Goal: Task Accomplishment & Management: Manage account settings

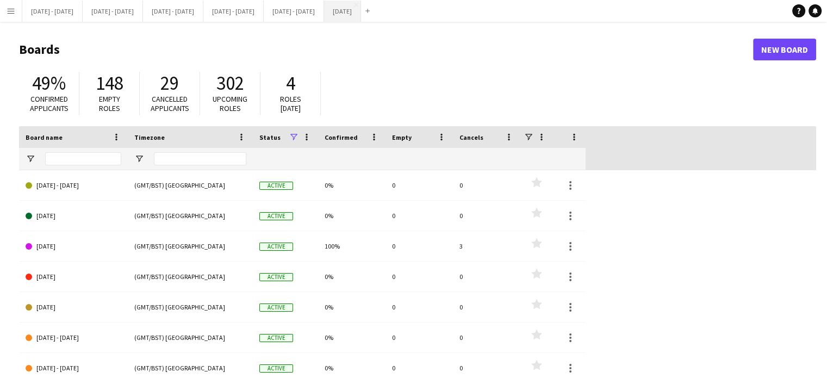
click at [361, 15] on button "[DATE] Close" at bounding box center [342, 11] width 37 height 21
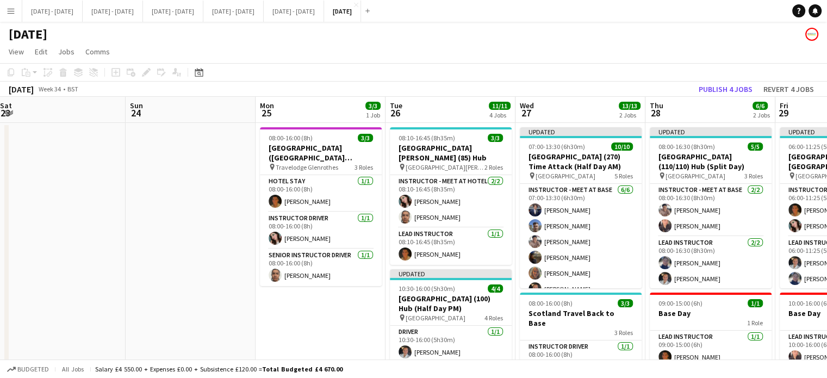
scroll to position [0, 441]
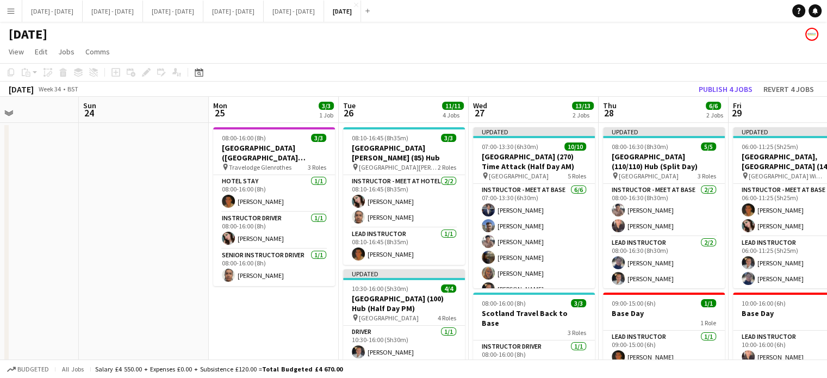
drag, startPoint x: 744, startPoint y: 305, endPoint x: 0, endPoint y: 288, distance: 744.2
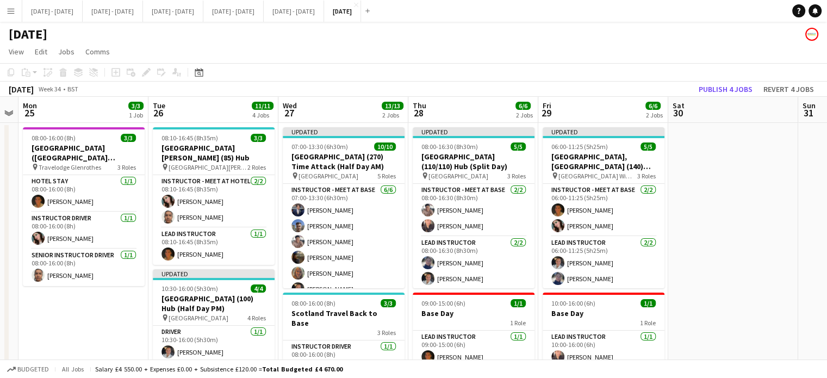
scroll to position [0, 504]
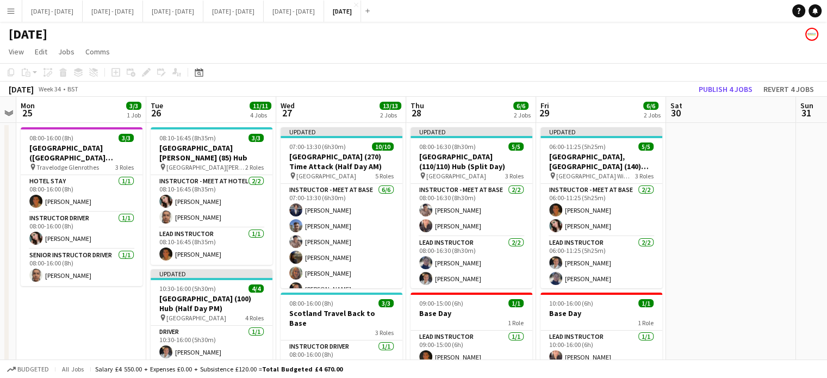
drag, startPoint x: 678, startPoint y: 100, endPoint x: 485, endPoint y: 121, distance: 193.8
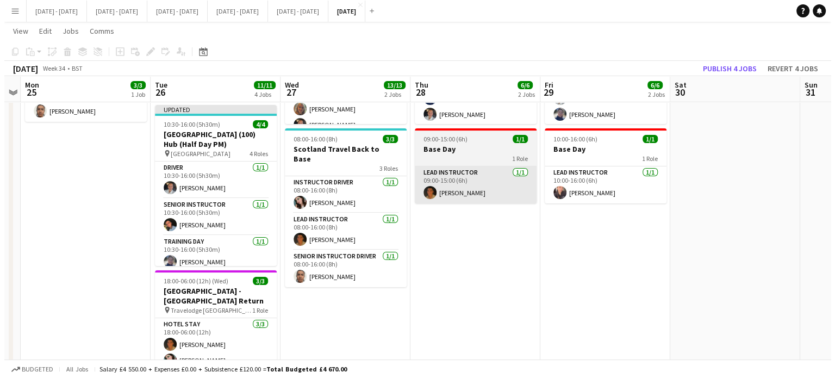
scroll to position [0, 0]
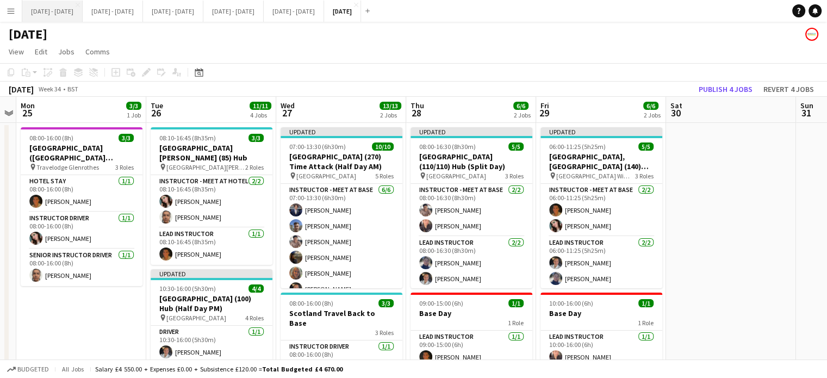
click at [59, 17] on button "[DATE] - [DATE] Close" at bounding box center [52, 11] width 60 height 21
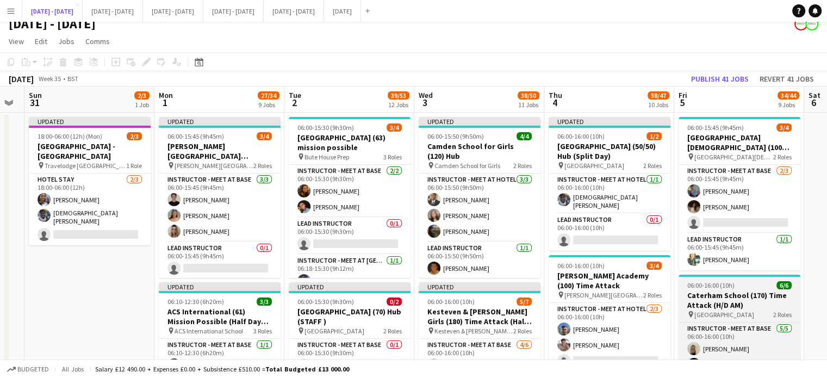
scroll to position [109, 0]
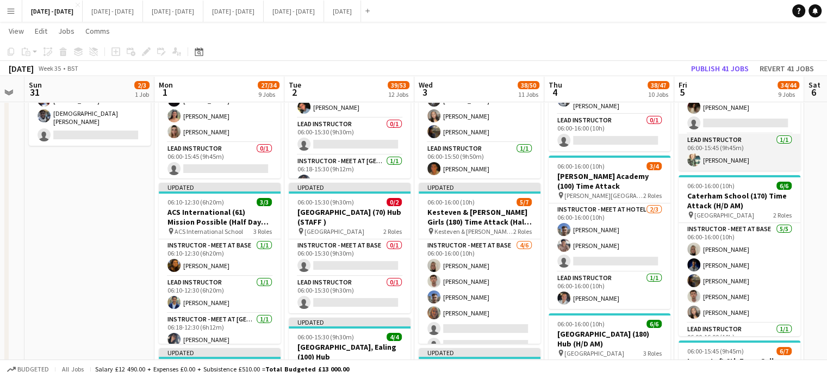
click at [726, 156] on app-card-role "Lead Instructor [DATE] 06:00-15:45 (9h45m) [PERSON_NAME]" at bounding box center [740, 152] width 122 height 37
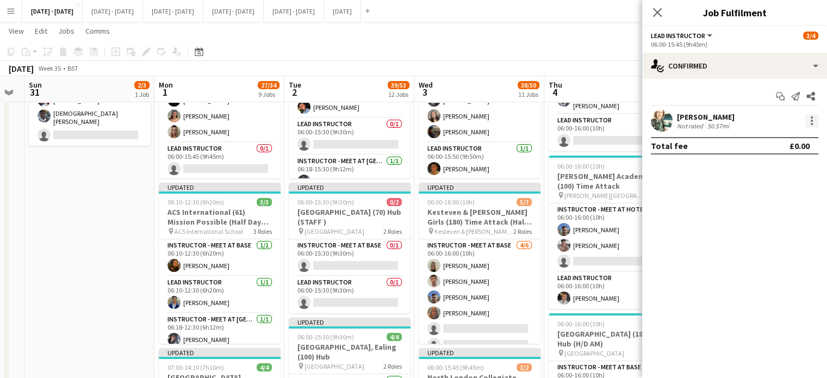
click at [811, 120] on div at bounding box center [812, 121] width 2 height 2
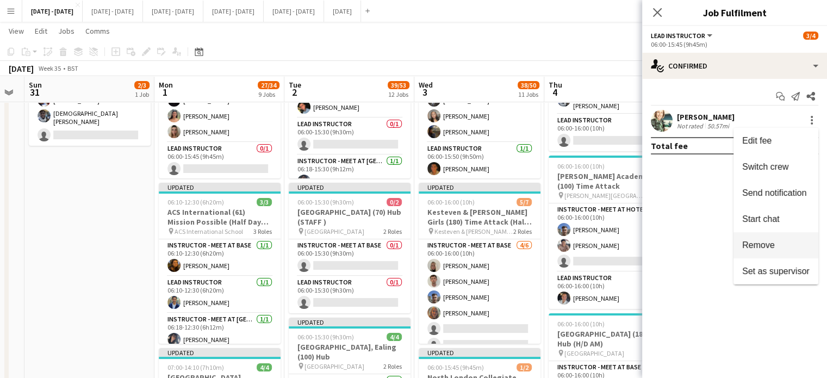
click at [770, 241] on span "Remove" at bounding box center [758, 244] width 33 height 9
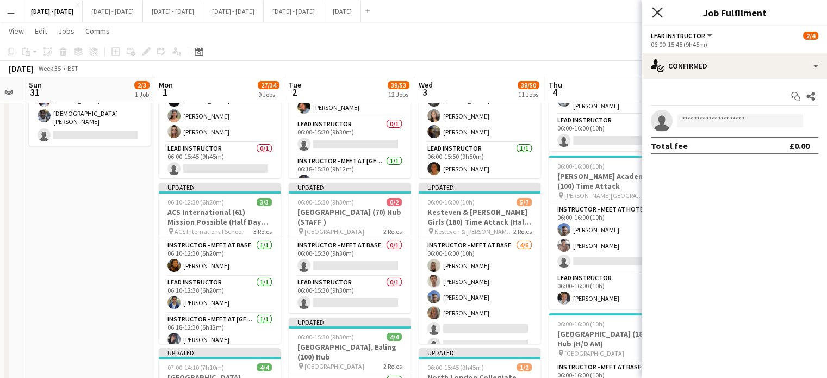
click at [655, 11] on icon "Close pop-in" at bounding box center [657, 12] width 10 height 10
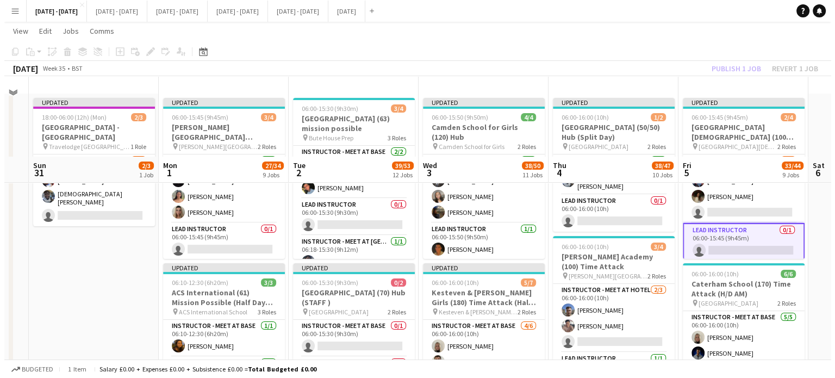
scroll to position [0, 0]
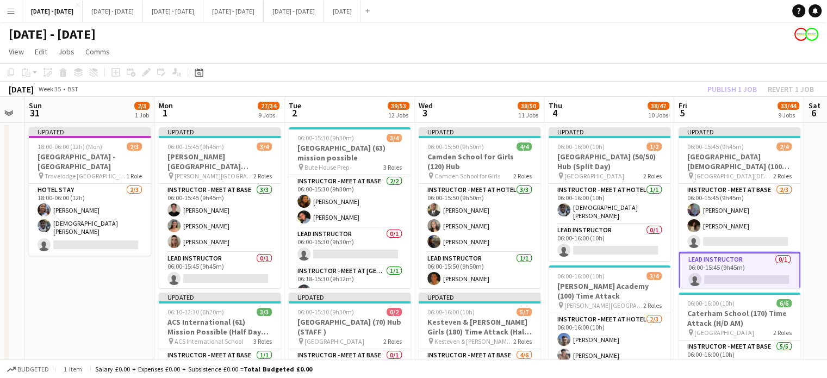
click at [332, 110] on app-board-header-date "Tue 2 39/53 12 Jobs" at bounding box center [349, 110] width 130 height 26
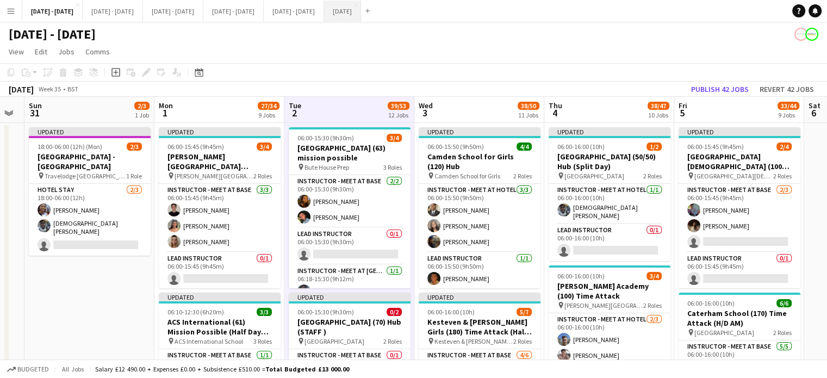
click at [361, 20] on button "[DATE] Close" at bounding box center [342, 11] width 37 height 21
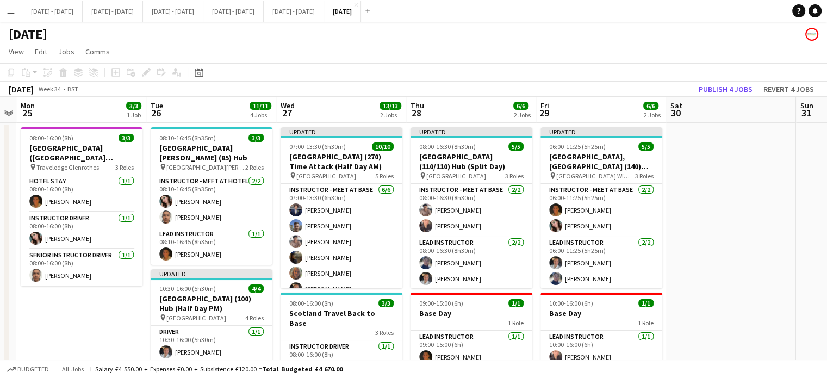
scroll to position [0, 497]
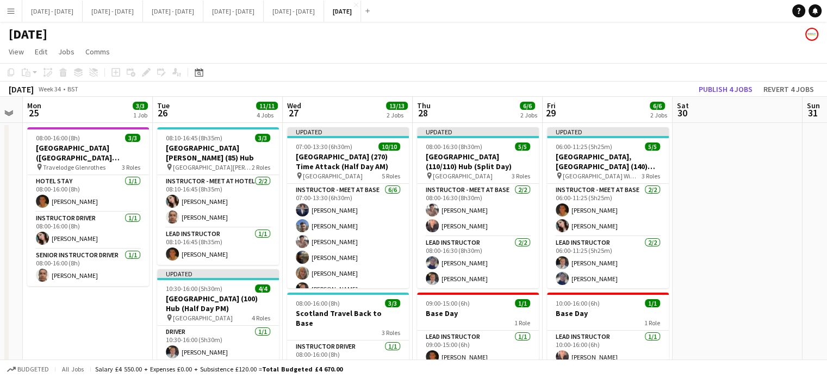
drag, startPoint x: 323, startPoint y: 97, endPoint x: 650, endPoint y: 89, distance: 327.5
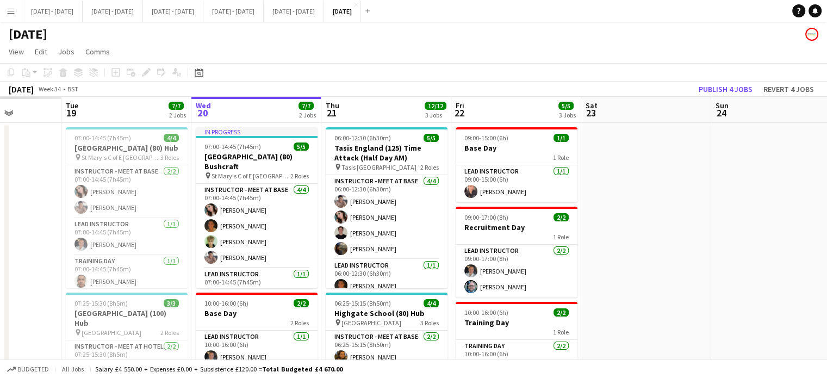
scroll to position [0, 339]
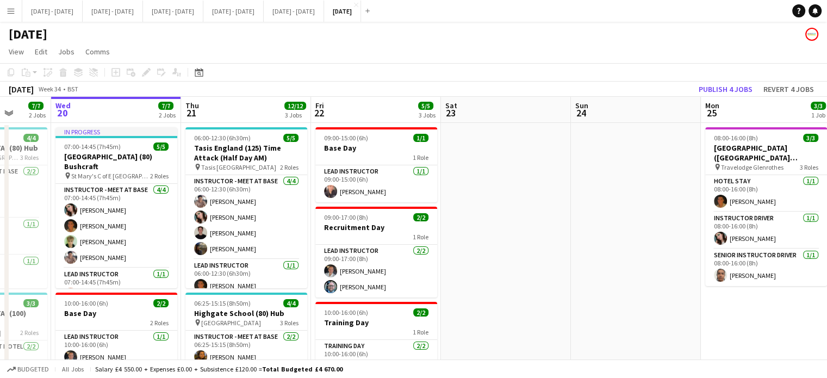
drag, startPoint x: 117, startPoint y: 310, endPoint x: 795, endPoint y: 291, distance: 678.5
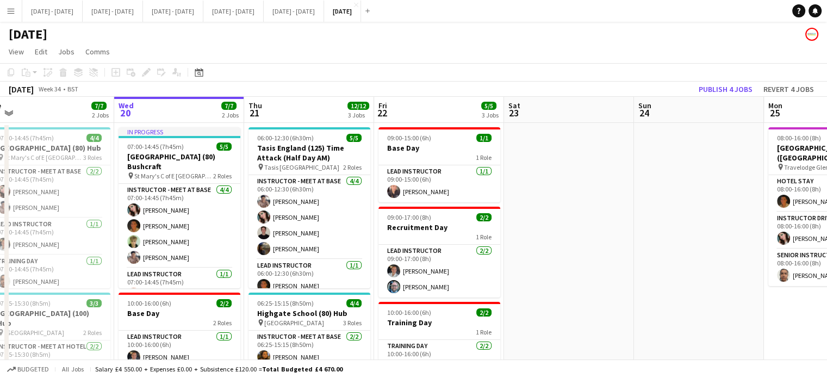
scroll to position [0, 274]
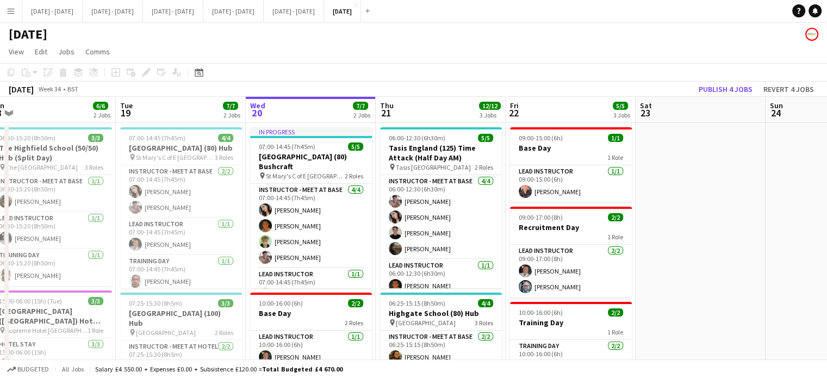
drag, startPoint x: 557, startPoint y: 281, endPoint x: 740, endPoint y: 278, distance: 182.8
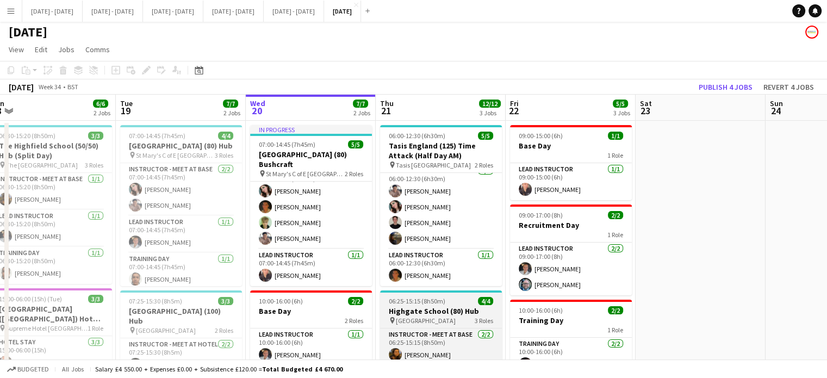
scroll to position [0, 0]
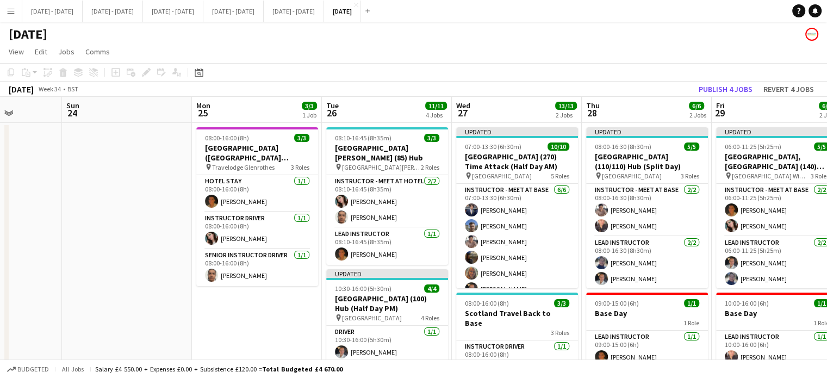
drag, startPoint x: 704, startPoint y: 250, endPoint x: 0, endPoint y: 241, distance: 703.8
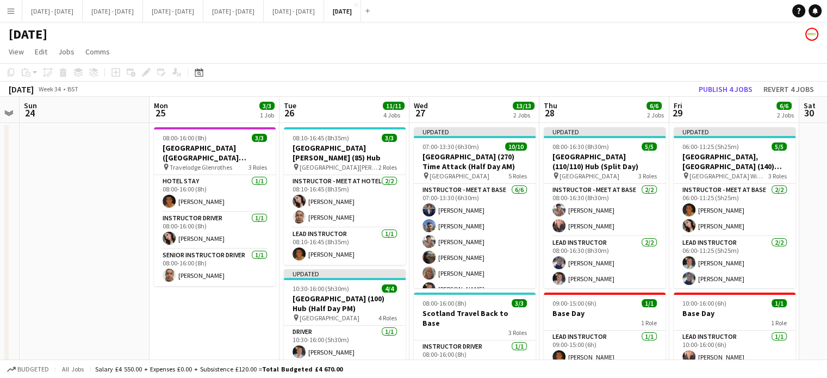
drag, startPoint x: 240, startPoint y: 316, endPoint x: 198, endPoint y: 330, distance: 44.7
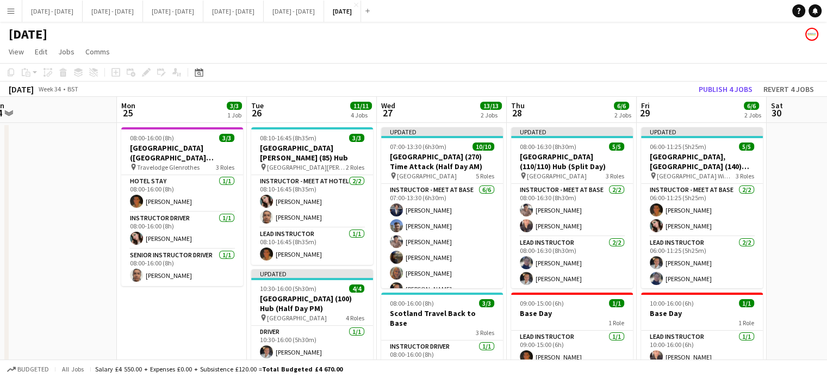
drag, startPoint x: 618, startPoint y: 116, endPoint x: 585, endPoint y: 132, distance: 36.5
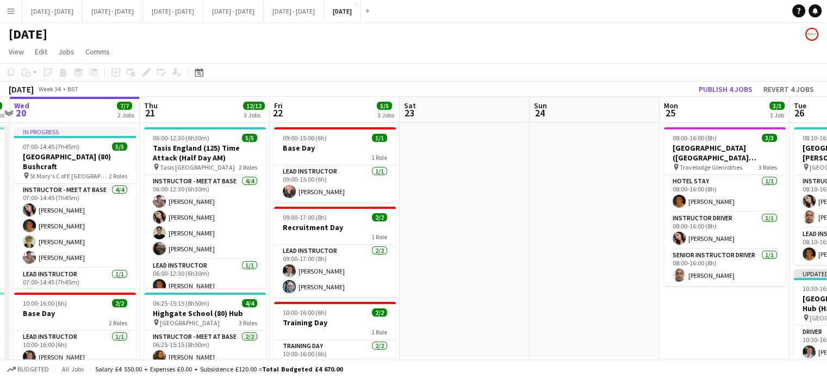
drag, startPoint x: 185, startPoint y: 297, endPoint x: 728, endPoint y: 280, distance: 543.1
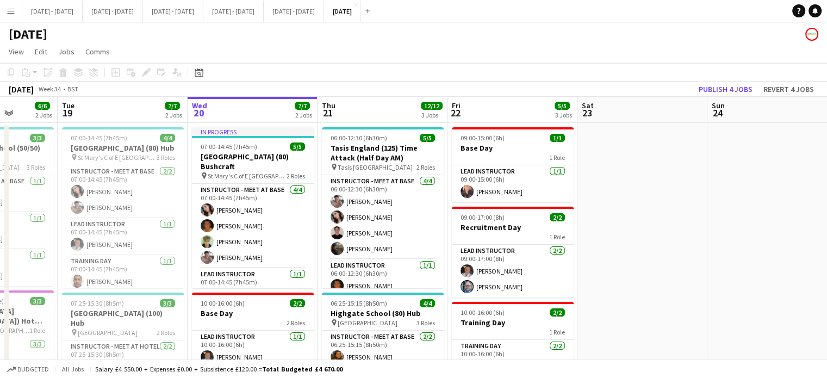
scroll to position [0, 328]
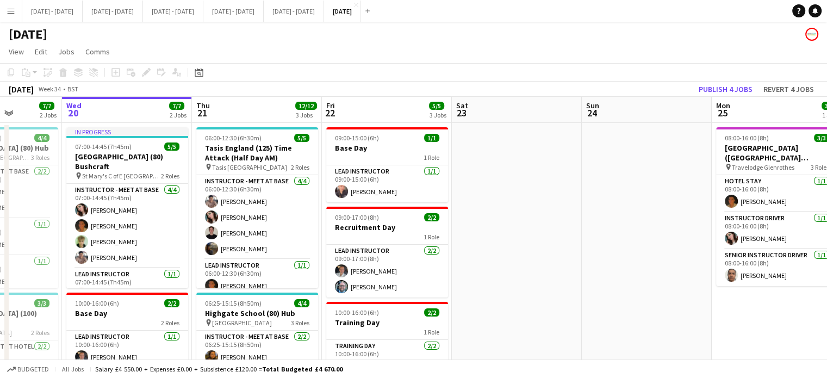
drag, startPoint x: 501, startPoint y: 292, endPoint x: 671, endPoint y: 278, distance: 170.3
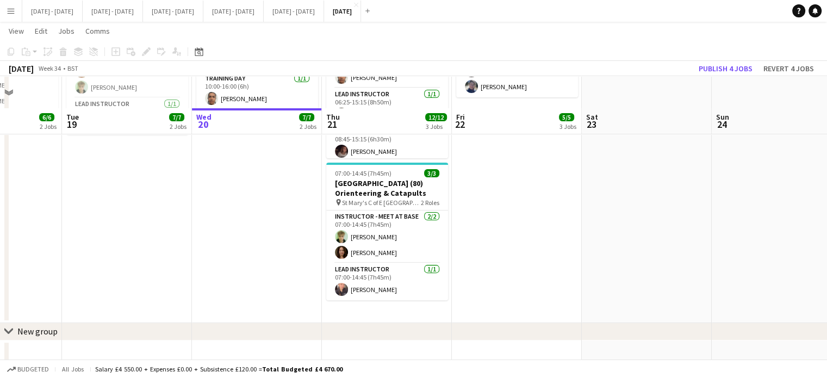
scroll to position [326, 0]
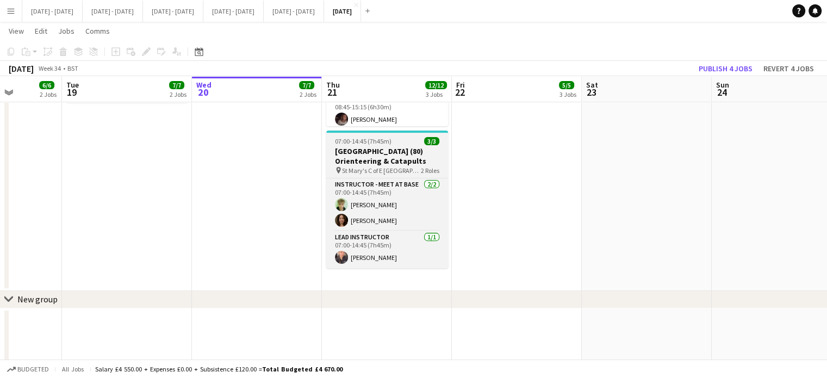
click at [391, 150] on h3 "[GEOGRAPHIC_DATA] (80) Orienteering & Catapults" at bounding box center [387, 156] width 122 height 20
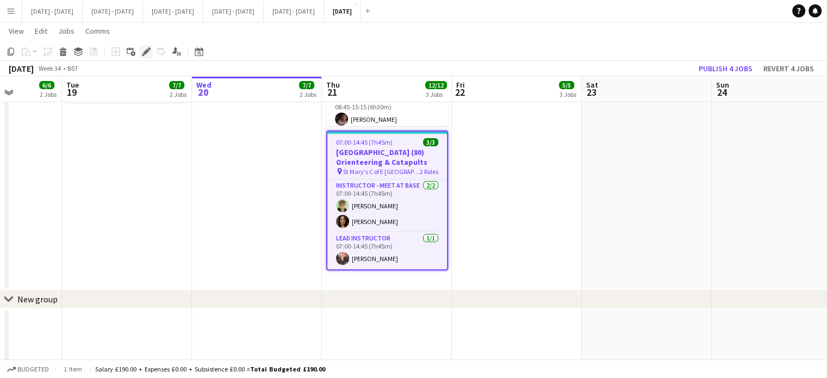
click at [142, 55] on icon "Edit" at bounding box center [146, 51] width 9 height 9
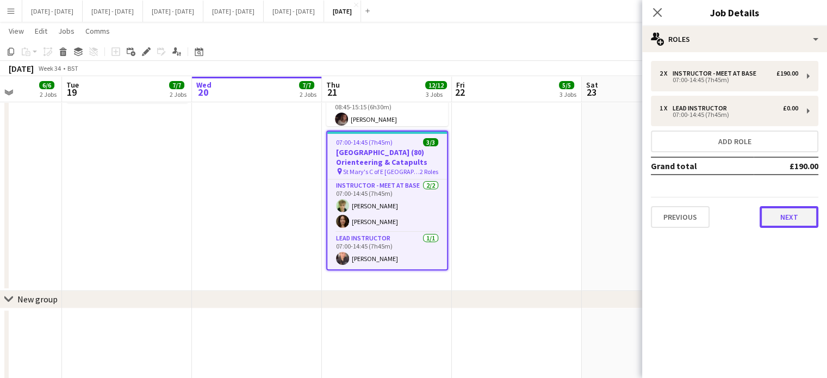
click at [787, 214] on button "Next" at bounding box center [789, 217] width 59 height 22
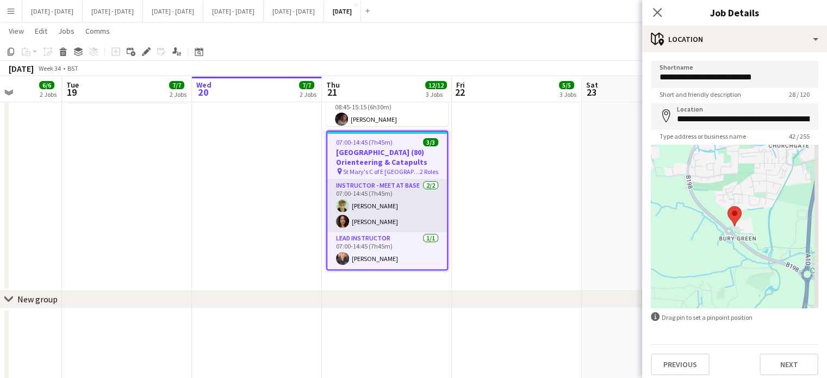
click at [781, 351] on div "Previous Next" at bounding box center [735, 359] width 168 height 31
click at [781, 356] on button "Next" at bounding box center [789, 365] width 59 height 22
click at [781, 377] on mat-expansion-panel "**********" at bounding box center [734, 378] width 185 height 0
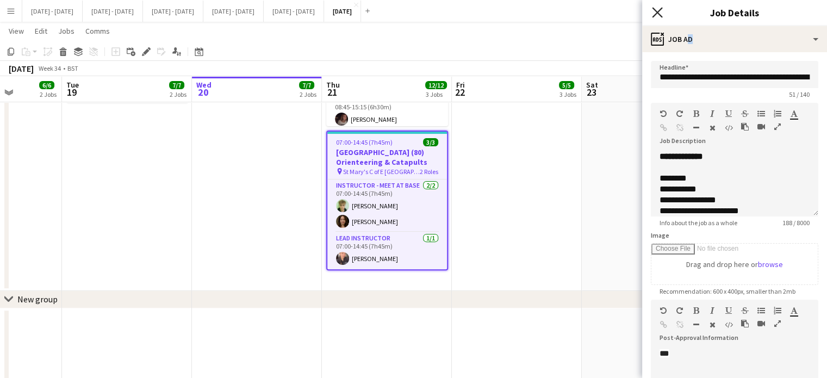
click at [660, 13] on icon "Close pop-in" at bounding box center [657, 12] width 10 height 10
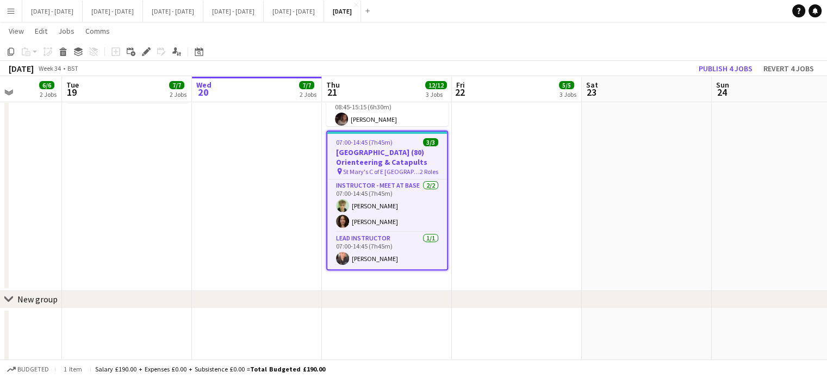
scroll to position [0, 280]
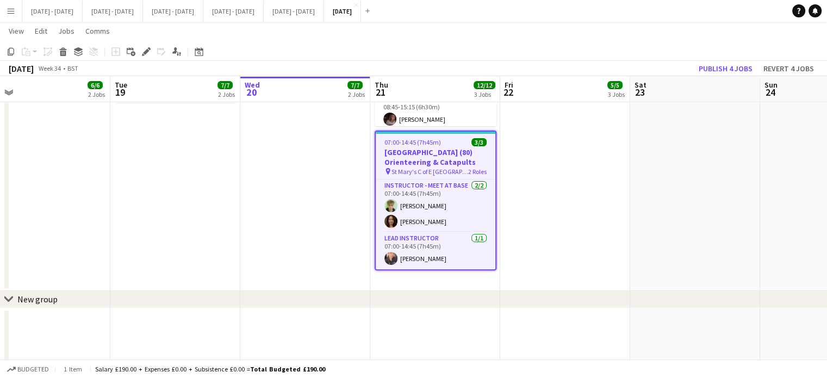
drag, startPoint x: 254, startPoint y: 219, endPoint x: 302, endPoint y: 213, distance: 48.8
click at [302, 213] on app-calendar-viewport "Sat 16 Sun 17 Mon 18 6/6 2 Jobs Tue 19 7/7 2 Jobs Wed 20 7/7 2 Jobs Thu 21 12/1…" at bounding box center [413, 63] width 827 height 694
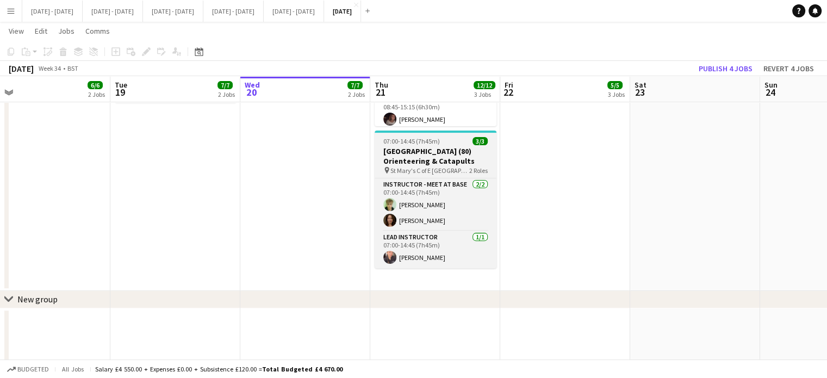
click at [452, 137] on div "07:00-14:45 (7h45m) 3/3" at bounding box center [436, 141] width 122 height 8
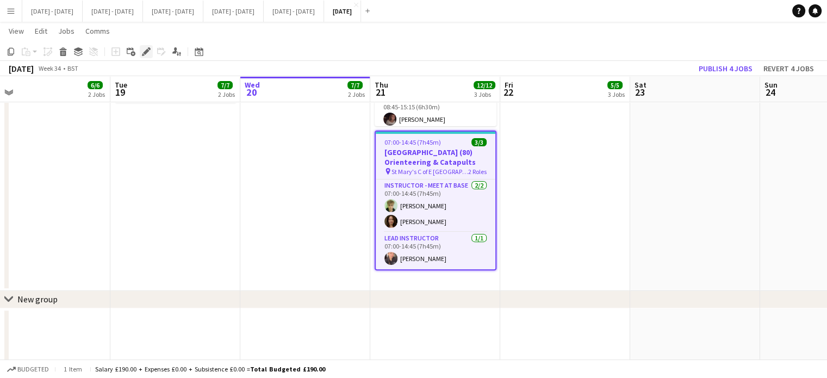
click at [144, 57] on div "Edit" at bounding box center [146, 51] width 13 height 13
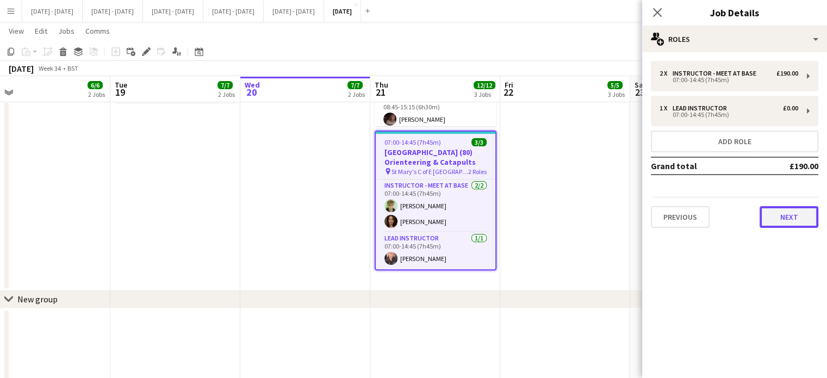
click at [777, 219] on button "Next" at bounding box center [789, 217] width 59 height 22
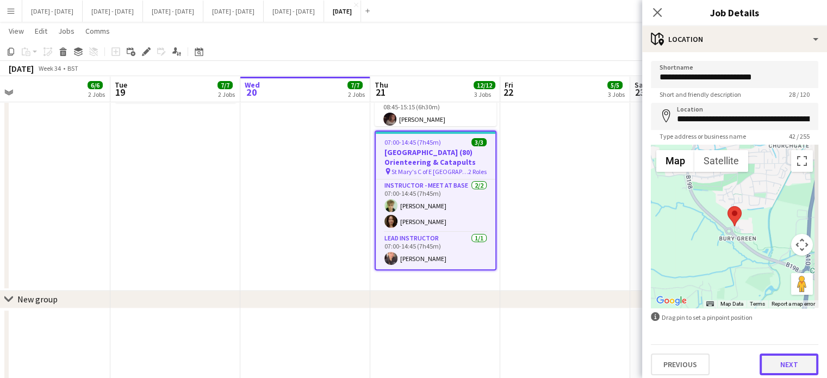
click at [767, 354] on button "Next" at bounding box center [789, 365] width 59 height 22
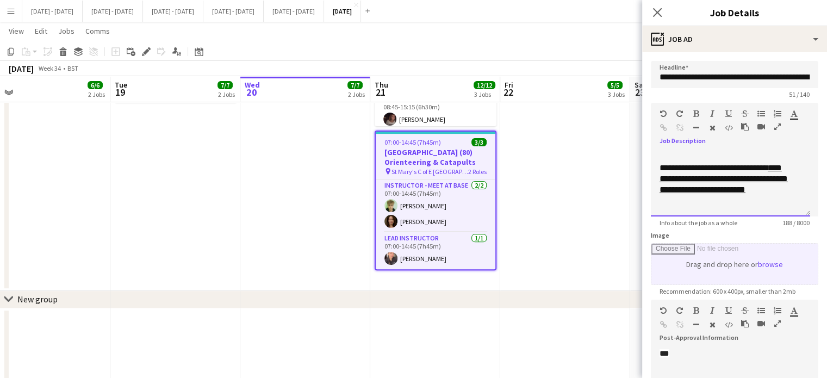
scroll to position [163, 0]
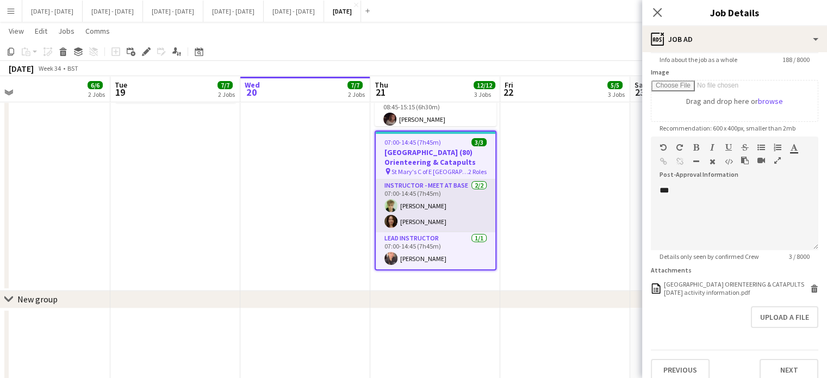
click at [404, 216] on app-card-role "Instructor - Meet at Base [DATE] 07:00-14:45 (7h45m) [PERSON_NAME] [PERSON_NAME]" at bounding box center [436, 205] width 120 height 53
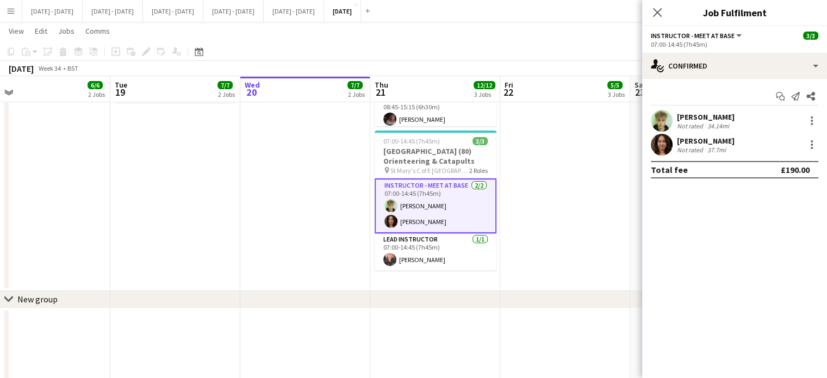
click at [692, 138] on div "[PERSON_NAME]" at bounding box center [706, 141] width 58 height 10
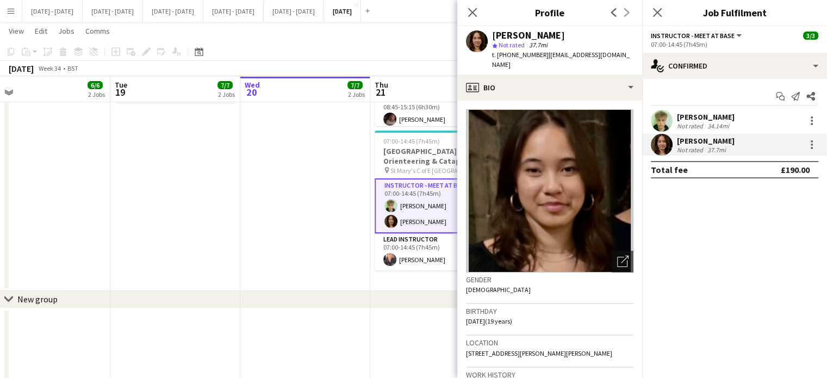
click at [547, 63] on div "[PERSON_NAME] star Not rated 37.7mi t. [PHONE_NUMBER] | [EMAIL_ADDRESS][DOMAIN_…" at bounding box center [549, 50] width 185 height 48
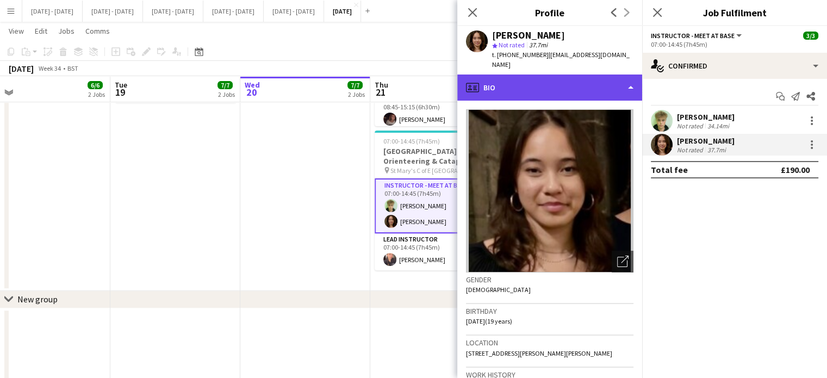
click at [600, 79] on div "profile Bio" at bounding box center [549, 88] width 185 height 26
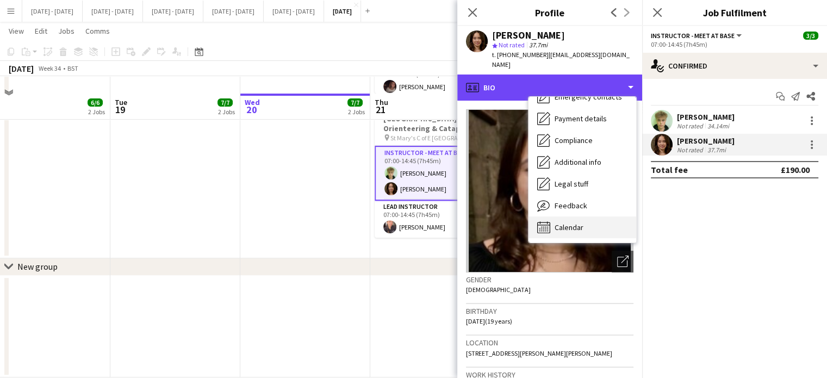
scroll to position [376, 0]
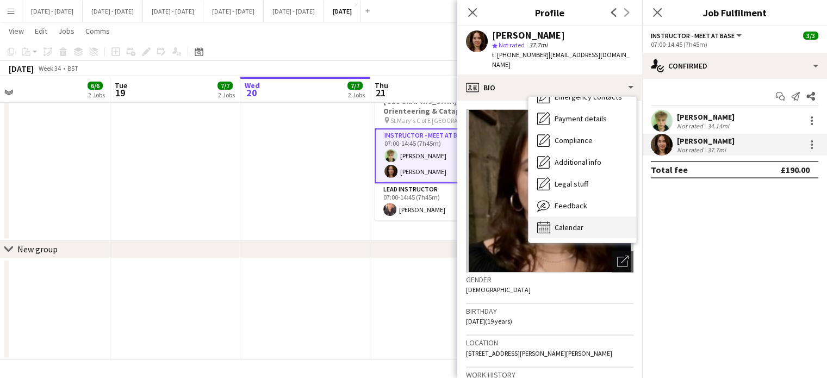
click at [568, 222] on span "Calendar" at bounding box center [569, 227] width 29 height 10
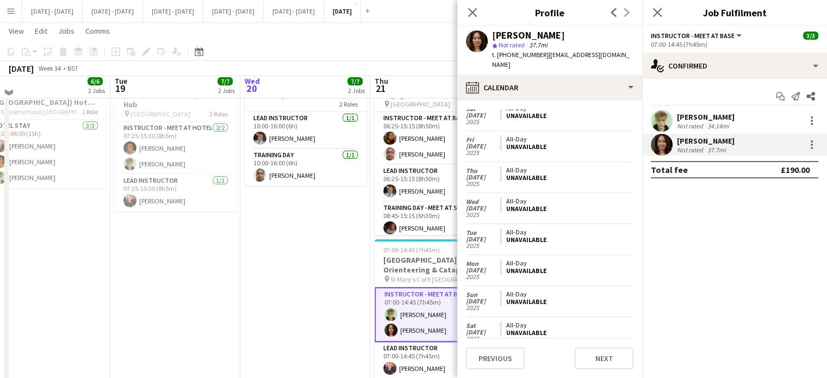
scroll to position [213, 0]
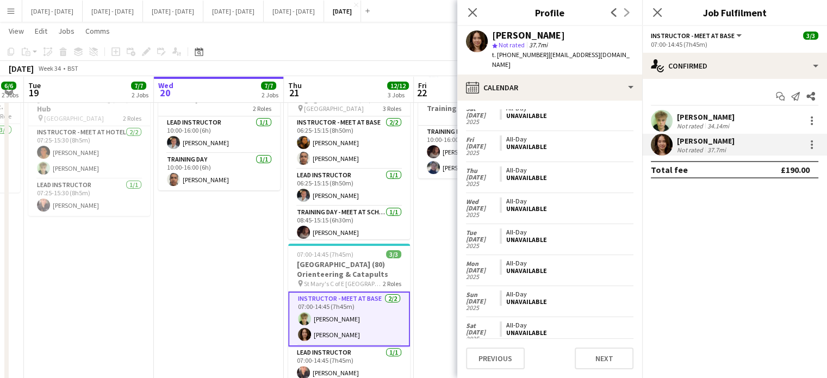
drag, startPoint x: 344, startPoint y: 266, endPoint x: 261, endPoint y: 240, distance: 87.2
click at [251, 266] on app-calendar-viewport "Sat 16 Sun 17 Mon 18 6/6 2 Jobs Tue 19 7/7 2 Jobs Wed 20 7/7 2 Jobs Thu 21 12/1…" at bounding box center [413, 176] width 827 height 694
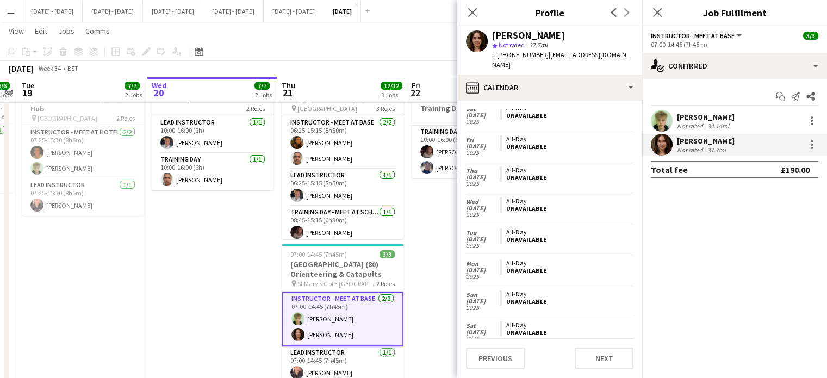
drag, startPoint x: 476, startPoint y: 14, endPoint x: 464, endPoint y: 36, distance: 24.6
click at [475, 15] on icon "Close pop-in" at bounding box center [472, 12] width 9 height 9
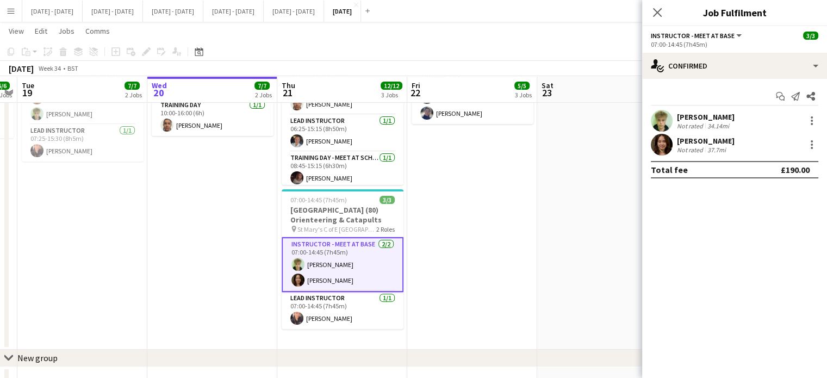
click at [252, 238] on app-date-cell "In progress 07:00-14:45 (7h45m) 5/5 [GEOGRAPHIC_DATA] (80) Bushcraft pin St Mar…" at bounding box center [212, 101] width 130 height 495
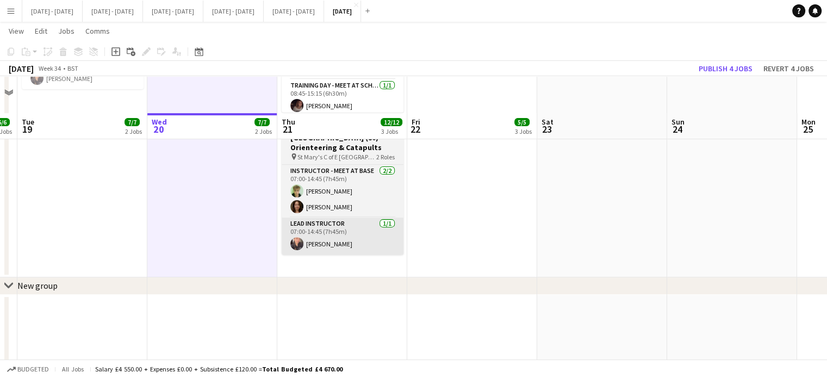
scroll to position [322, 0]
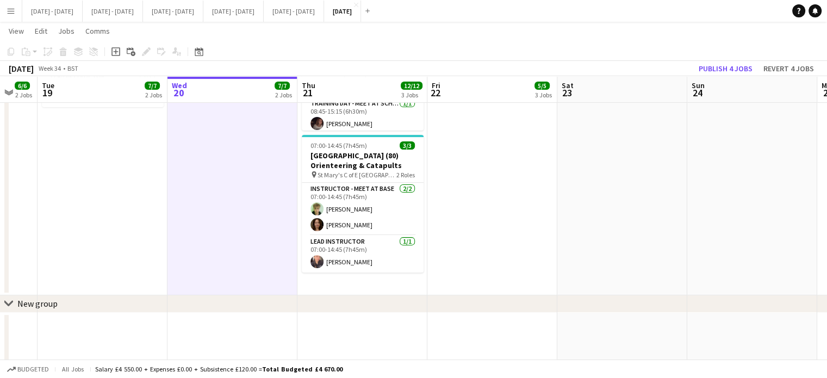
drag, startPoint x: 257, startPoint y: 253, endPoint x: 272, endPoint y: 252, distance: 15.3
click at [272, 252] on app-calendar-viewport "Sat 16 Sun 17 Mon 18 6/6 2 Jobs Tue 19 7/7 2 Jobs Wed 20 7/7 2 Jobs Thu 21 12/1…" at bounding box center [413, 67] width 827 height 694
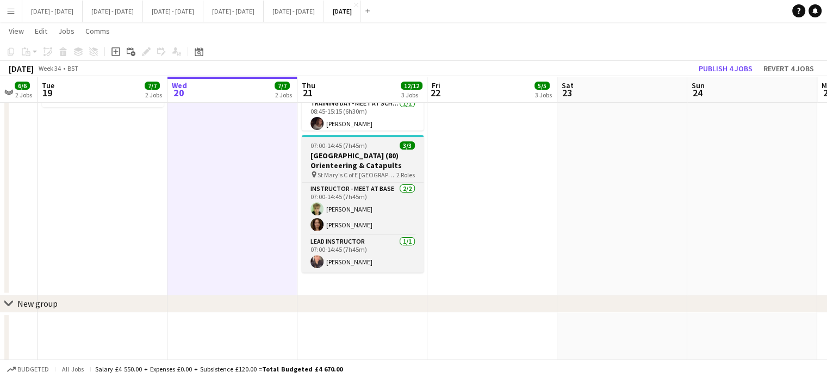
click at [363, 141] on span "07:00-14:45 (7h45m)" at bounding box center [339, 145] width 57 height 8
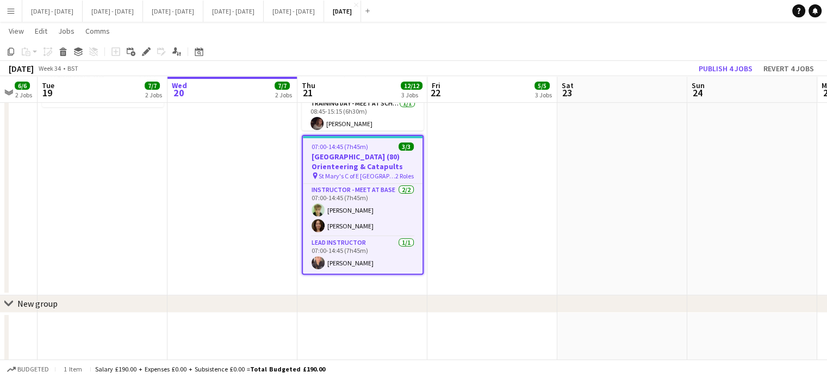
click at [455, 215] on app-date-cell "09:00-15:00 (6h) 1/1 Base Day 1 Role Lead Instructor [DATE] 09:00-15:00 (6h) [P…" at bounding box center [492, 47] width 130 height 495
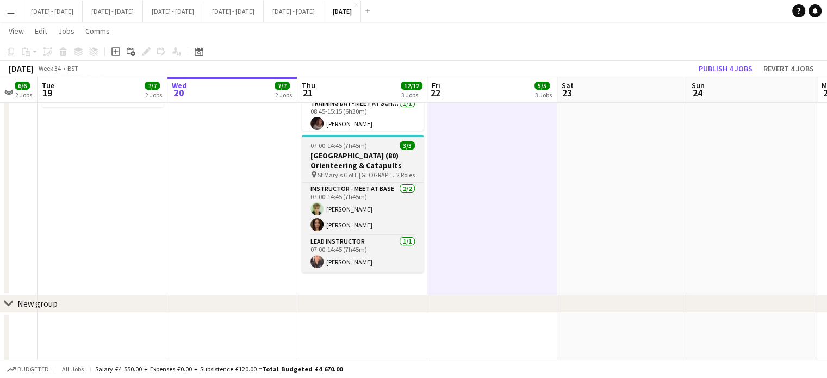
click at [349, 151] on h3 "[GEOGRAPHIC_DATA] (80) Orienteering & Catapults" at bounding box center [363, 161] width 122 height 20
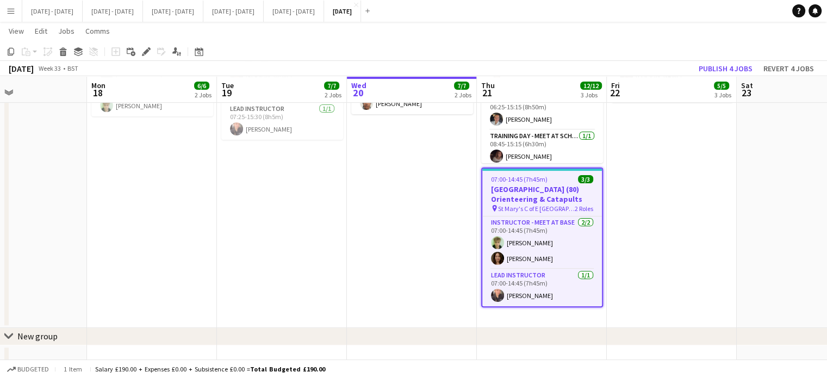
scroll to position [0, 302]
click at [514, 295] on app-card-role "Lead Instructor [DATE] 07:00-14:45 (7h45m) [PERSON_NAME]" at bounding box center [543, 287] width 120 height 37
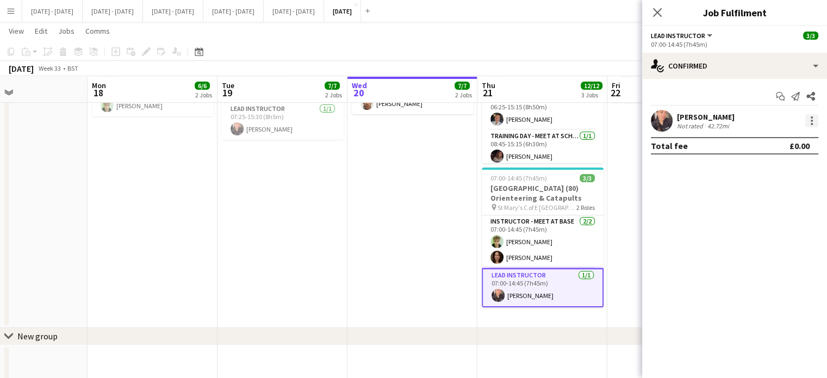
click at [811, 119] on div at bounding box center [811, 120] width 13 height 13
click at [718, 119] on div at bounding box center [413, 189] width 827 height 378
click at [713, 118] on div "[PERSON_NAME]" at bounding box center [706, 117] width 58 height 10
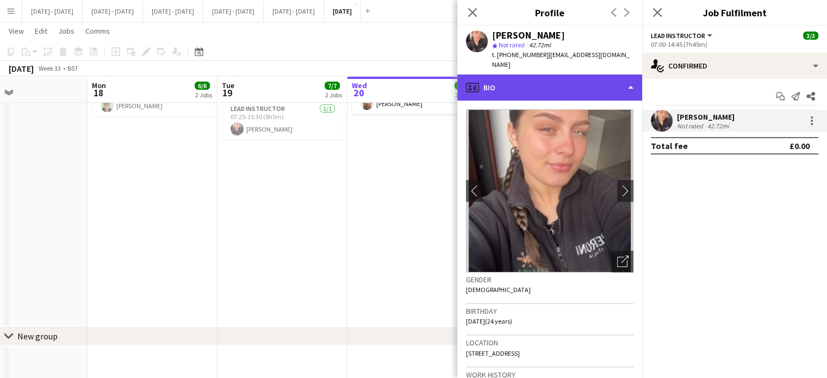
click at [612, 75] on div "profile Bio" at bounding box center [549, 88] width 185 height 26
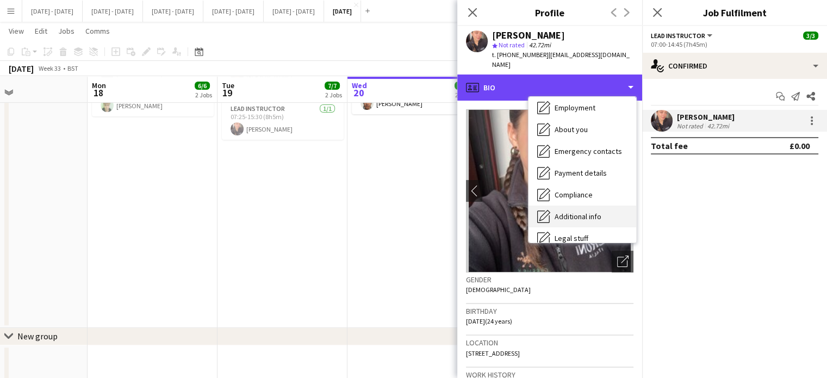
scroll to position [102, 0]
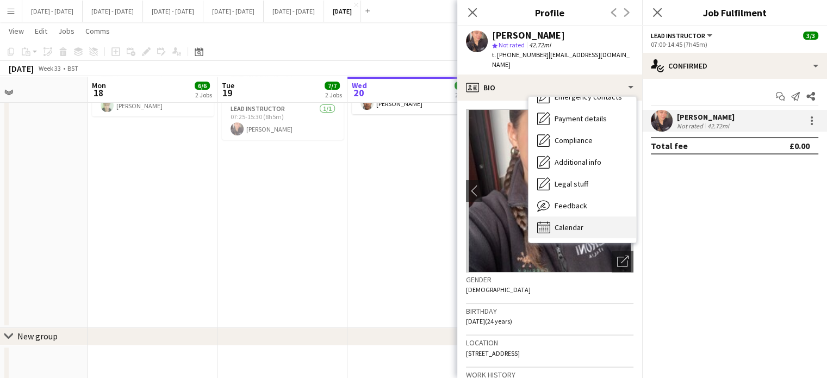
click at [569, 222] on span "Calendar" at bounding box center [569, 227] width 29 height 10
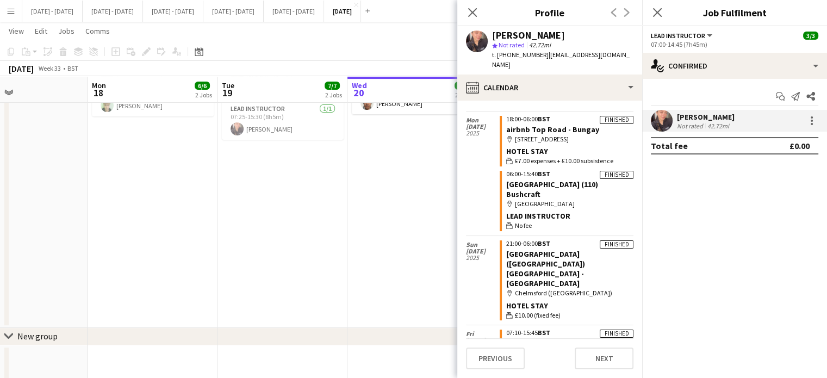
scroll to position [2383, 0]
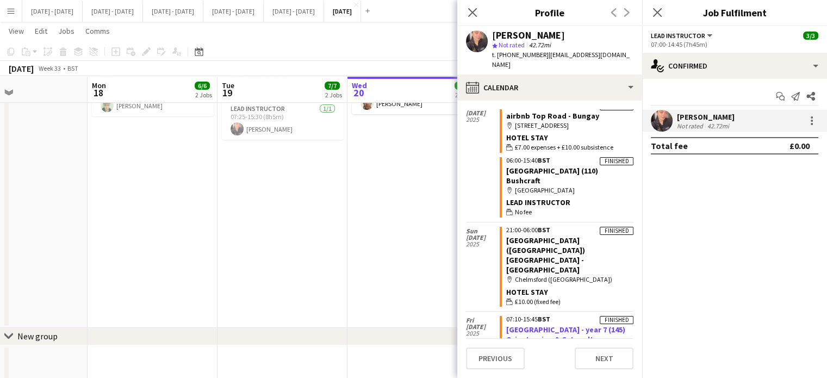
click at [566, 325] on link "[GEOGRAPHIC_DATA] - year 7 (145) Orienteering & Catapults" at bounding box center [565, 335] width 119 height 20
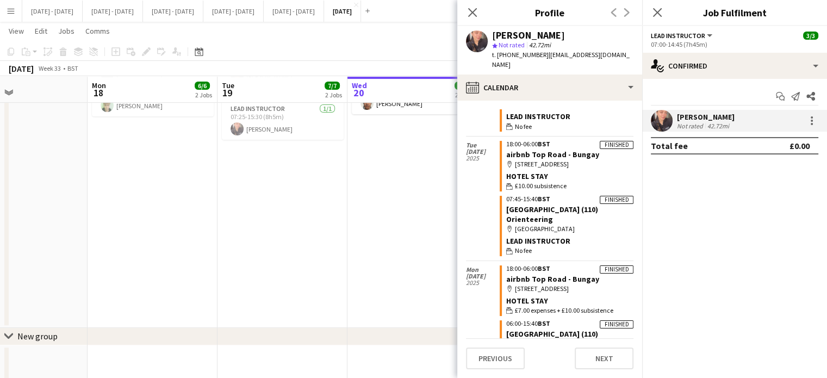
scroll to position [2166, 0]
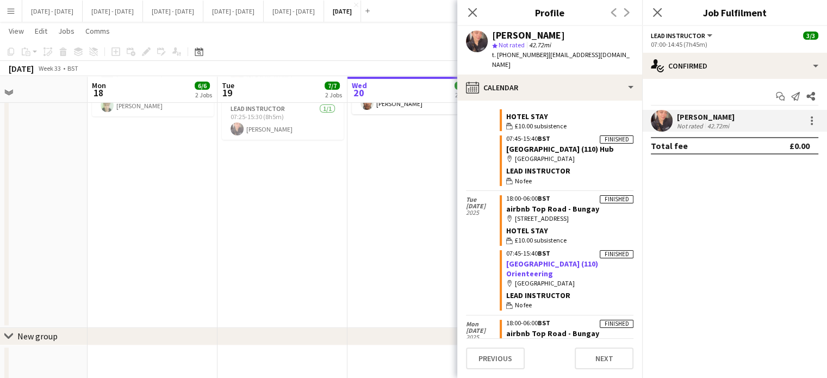
click at [560, 259] on link "[GEOGRAPHIC_DATA] (110) Orienteering" at bounding box center [552, 269] width 92 height 20
click at [476, 4] on div "Close pop-in" at bounding box center [472, 12] width 30 height 25
click at [466, 12] on app-icon "Close pop-in" at bounding box center [473, 13] width 16 height 16
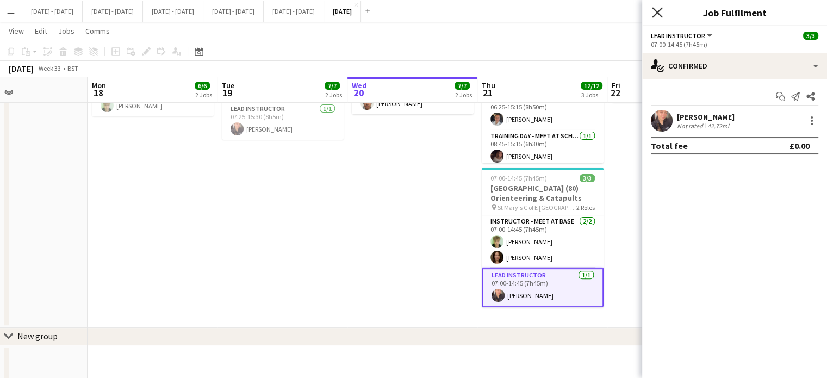
click at [659, 14] on icon "Close pop-in" at bounding box center [657, 12] width 10 height 10
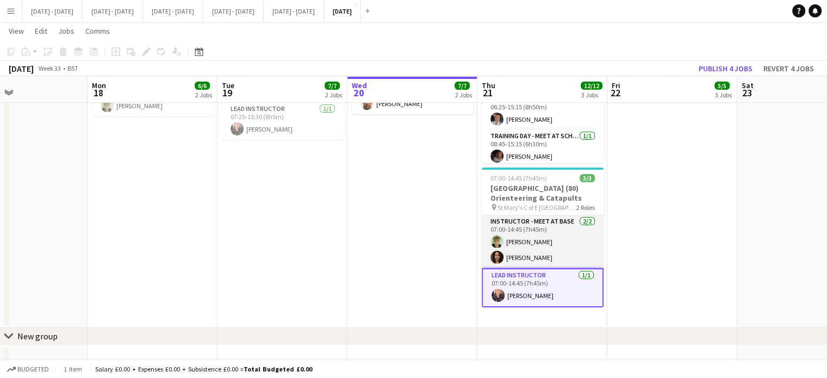
click at [568, 256] on app-card-role "Instructor - Meet at Base [DATE] 07:00-14:45 (7h45m) [PERSON_NAME] [PERSON_NAME]" at bounding box center [543, 241] width 122 height 53
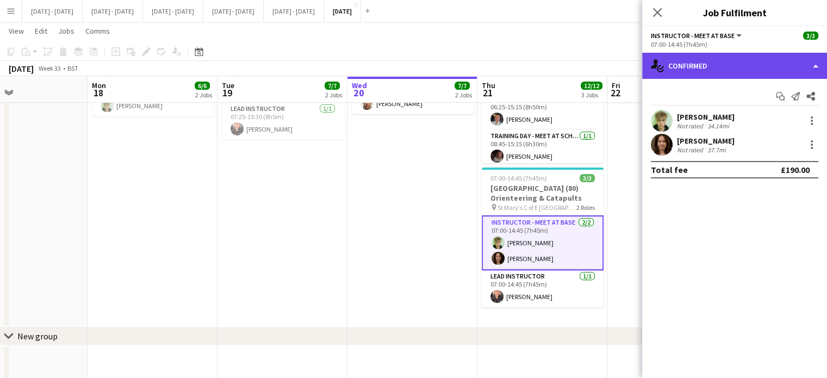
click at [733, 76] on div "single-neutral-actions-check-2 Confirmed" at bounding box center [734, 66] width 185 height 26
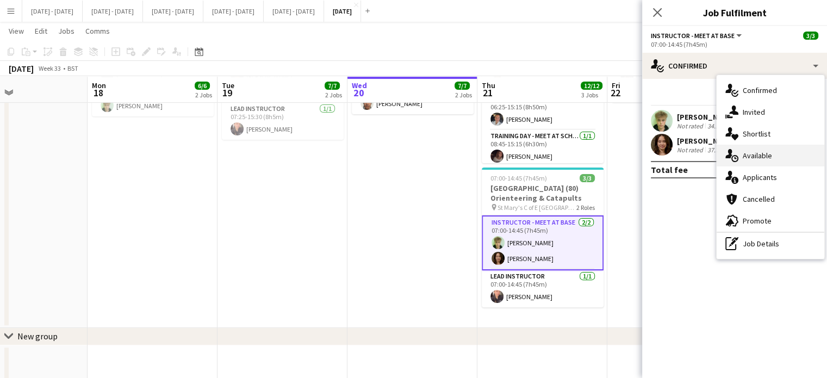
click at [749, 147] on div "single-neutral-actions-upload Available" at bounding box center [771, 156] width 108 height 22
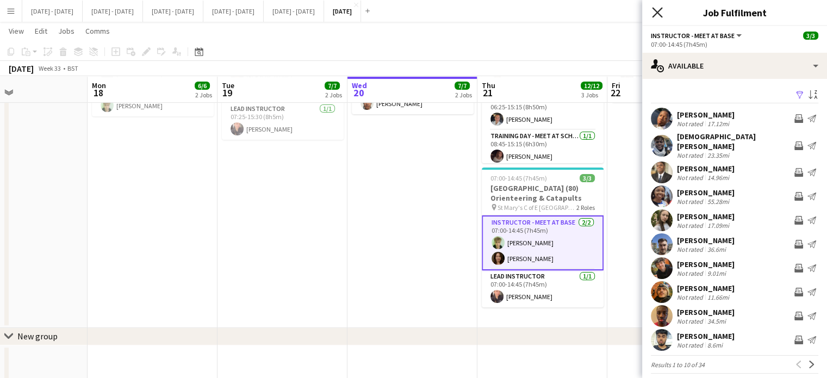
click at [657, 11] on icon "Close pop-in" at bounding box center [657, 12] width 10 height 10
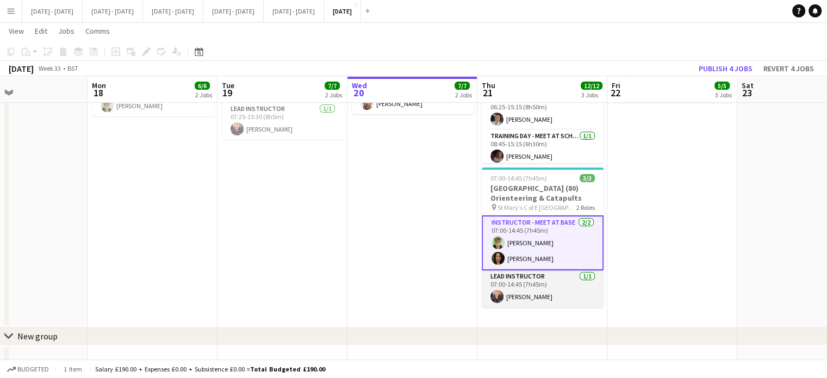
click at [531, 299] on app-card-role "Lead Instructor [DATE] 07:00-14:45 (7h45m) [PERSON_NAME]" at bounding box center [543, 288] width 122 height 37
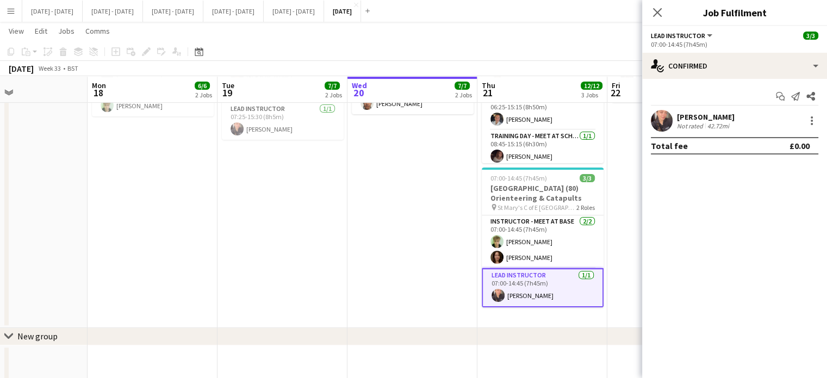
click at [720, 119] on div "[PERSON_NAME]" at bounding box center [706, 117] width 58 height 10
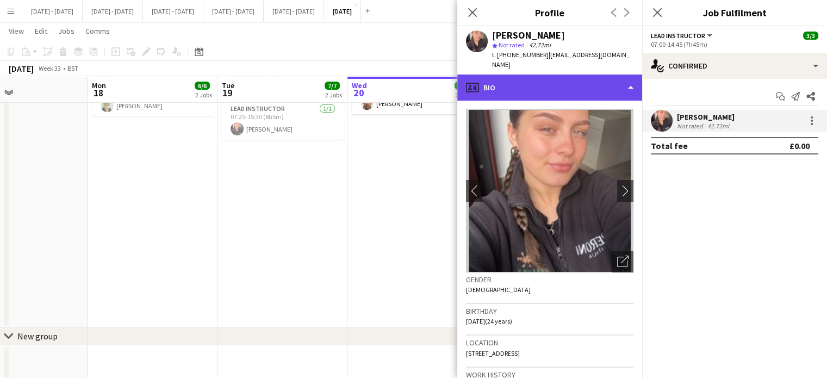
click at [596, 77] on div "profile Bio" at bounding box center [549, 88] width 185 height 26
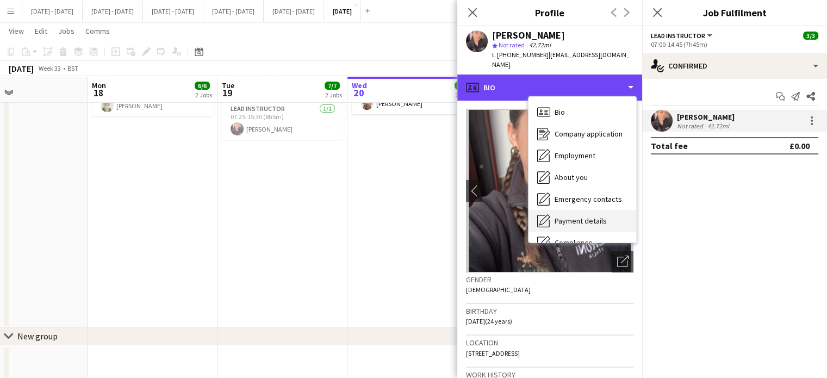
scroll to position [102, 0]
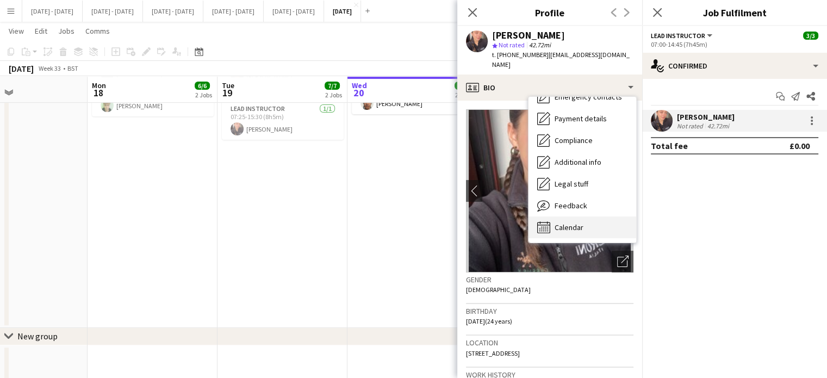
click at [576, 222] on span "Calendar" at bounding box center [569, 227] width 29 height 10
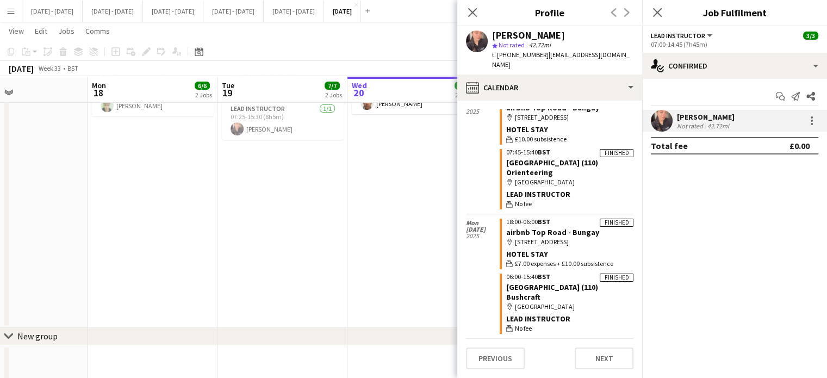
scroll to position [2212, 0]
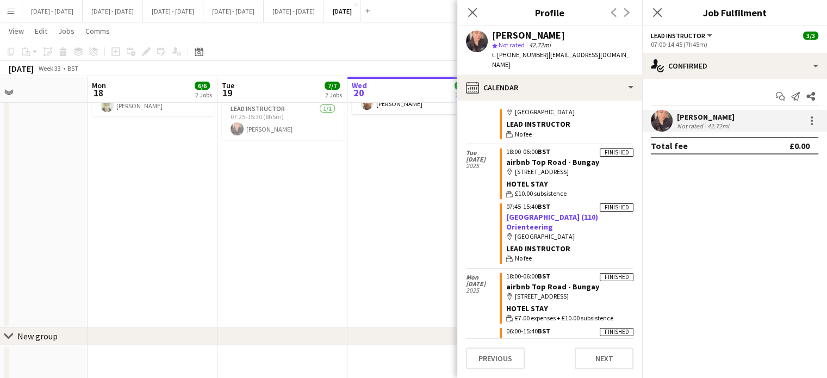
click at [530, 212] on link "[GEOGRAPHIC_DATA] (110) Orienteering" at bounding box center [552, 222] width 92 height 20
click at [472, 13] on icon at bounding box center [472, 12] width 10 height 10
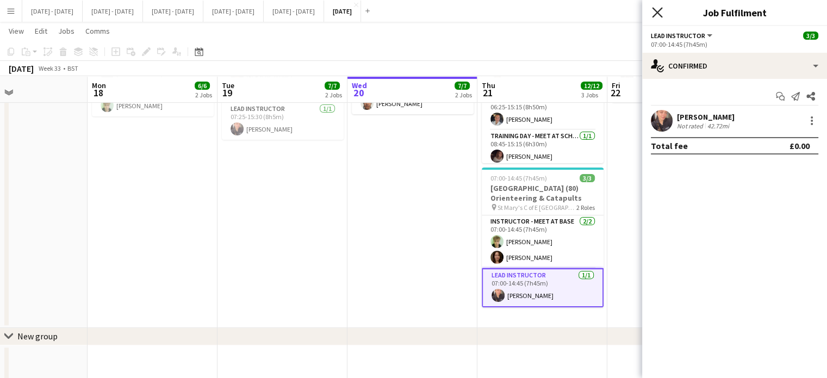
click at [659, 8] on icon "Close pop-in" at bounding box center [657, 12] width 10 height 10
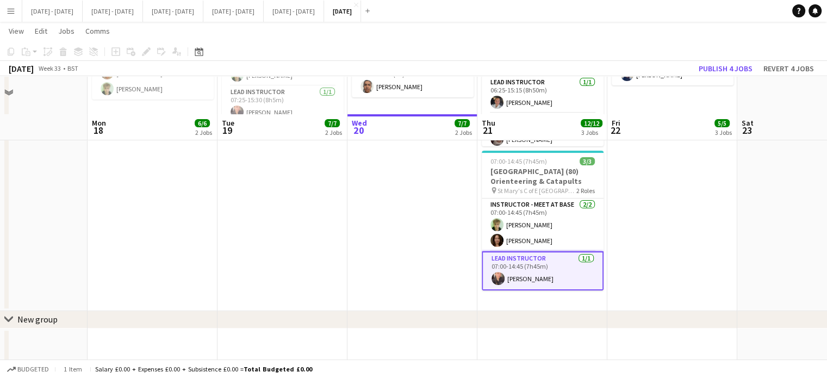
scroll to position [344, 0]
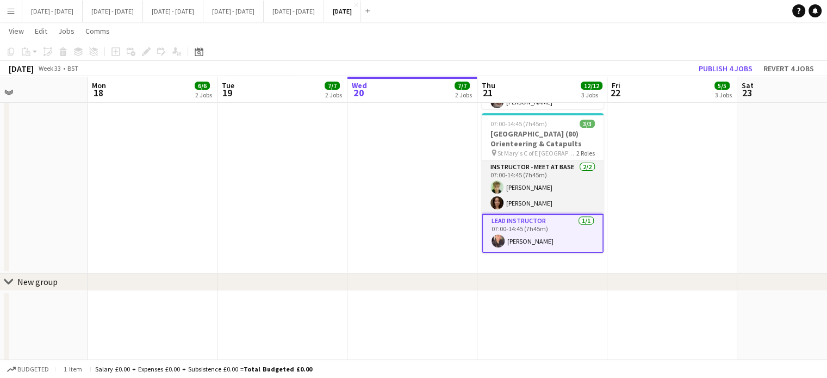
click at [545, 165] on app-card-role "Instructor - Meet at Base [DATE] 07:00-14:45 (7h45m) [PERSON_NAME] [PERSON_NAME]" at bounding box center [543, 187] width 122 height 53
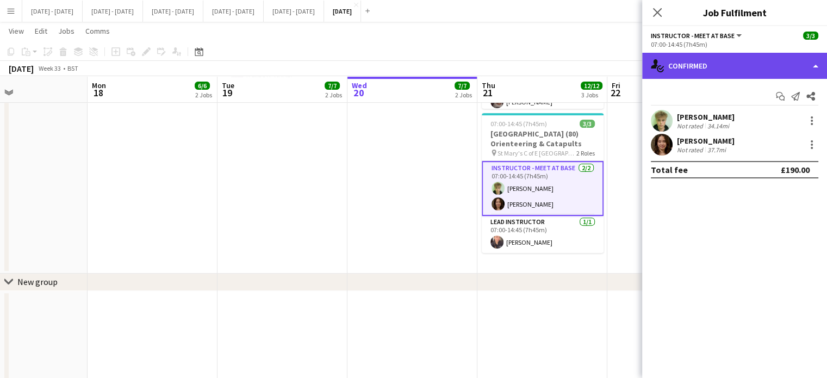
click at [702, 71] on div "single-neutral-actions-check-2 Confirmed" at bounding box center [734, 66] width 185 height 26
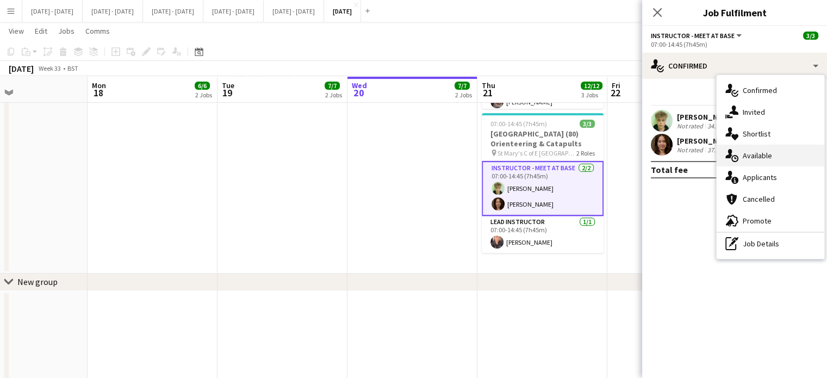
click at [733, 162] on icon at bounding box center [735, 158] width 7 height 7
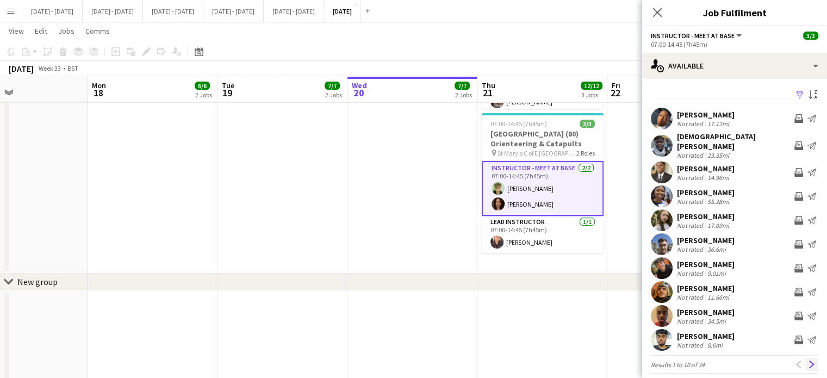
click at [808, 361] on app-icon "Next" at bounding box center [812, 365] width 8 height 8
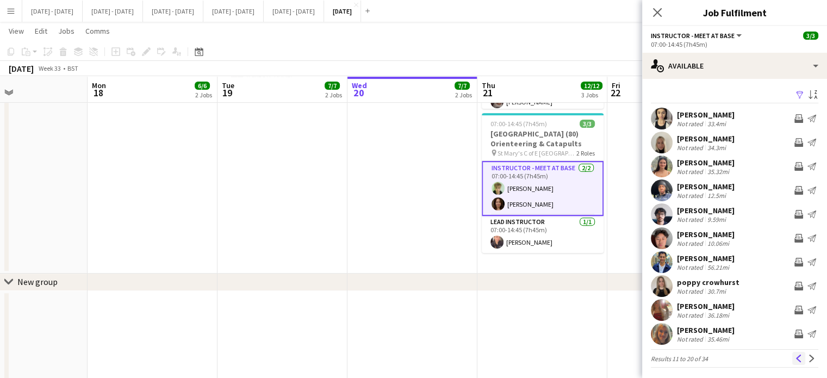
click at [795, 358] on app-icon "Previous" at bounding box center [799, 359] width 8 height 8
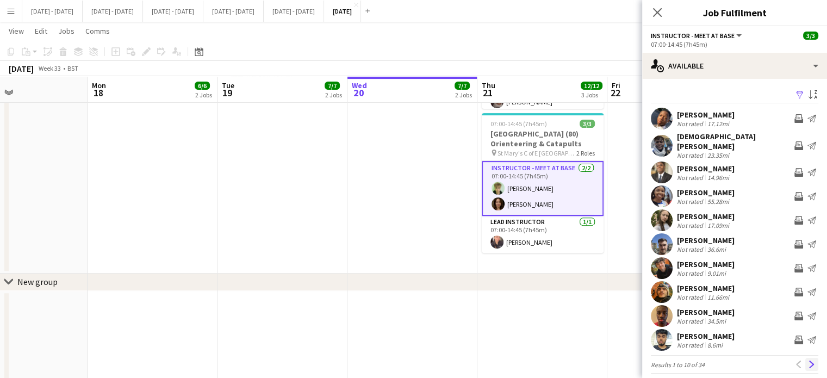
click at [808, 361] on app-icon "Next" at bounding box center [812, 365] width 8 height 8
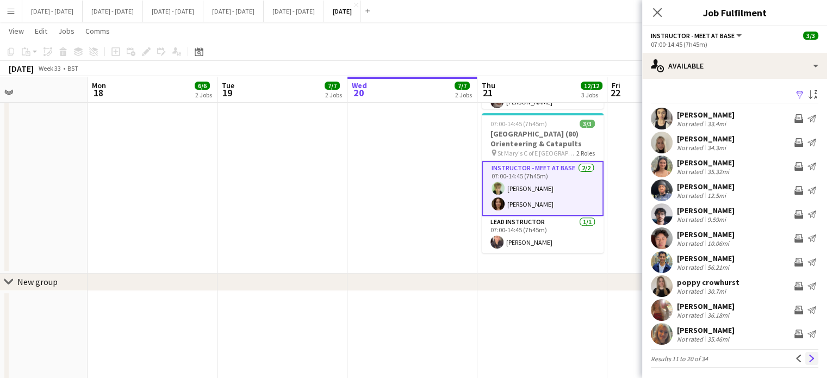
click at [808, 358] on app-icon "Next" at bounding box center [812, 359] width 8 height 8
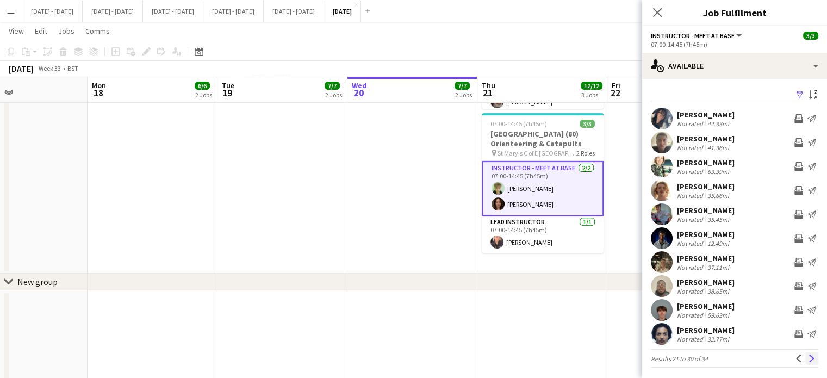
click at [805, 358] on button "Next" at bounding box center [811, 358] width 13 height 13
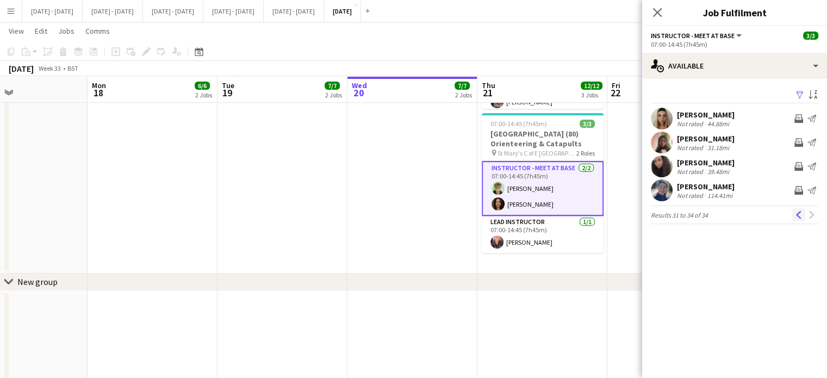
click at [799, 216] on app-icon "Previous" at bounding box center [799, 215] width 8 height 8
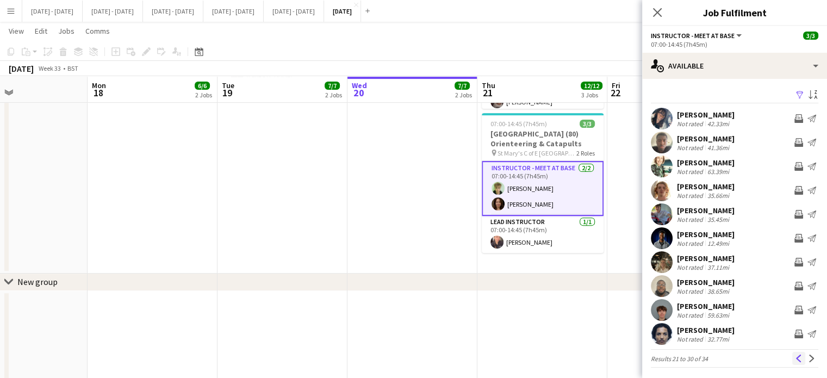
click at [792, 352] on button "Previous" at bounding box center [798, 358] width 13 height 13
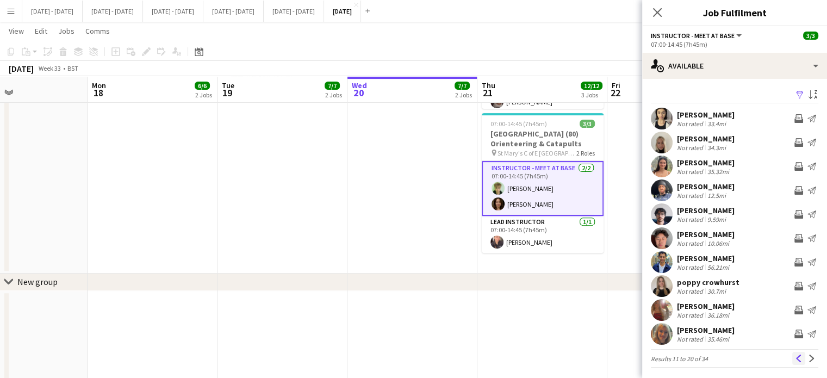
click at [795, 357] on app-icon "Previous" at bounding box center [799, 359] width 8 height 8
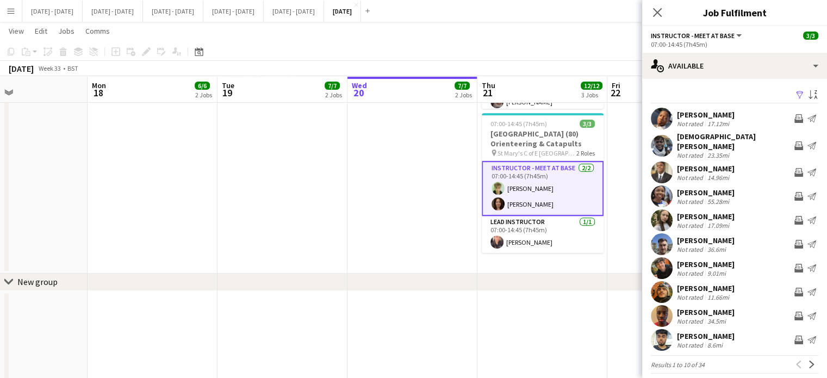
click at [792, 358] on div "Previous Next" at bounding box center [805, 364] width 26 height 13
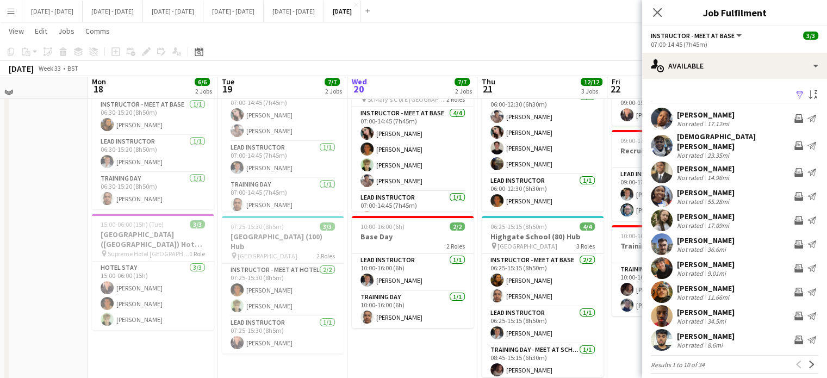
scroll to position [72, 0]
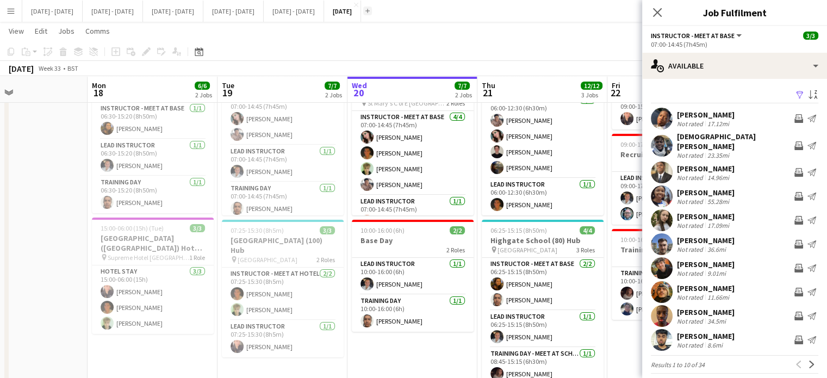
click at [372, 14] on button "Add" at bounding box center [367, 11] width 9 height 9
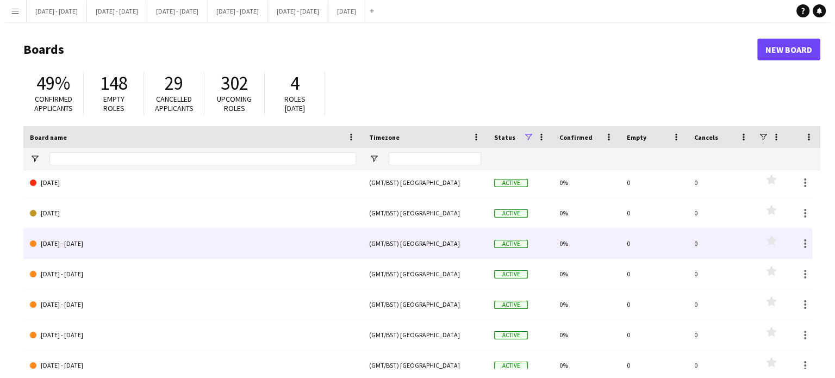
scroll to position [109, 0]
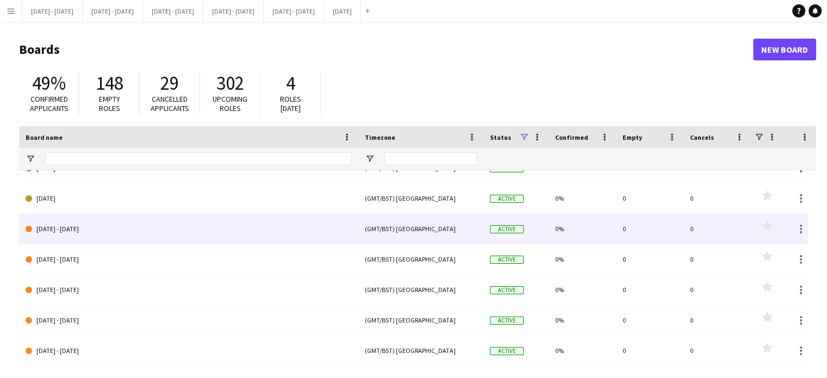
click at [106, 237] on link "[DATE] - [DATE]" at bounding box center [189, 229] width 326 height 30
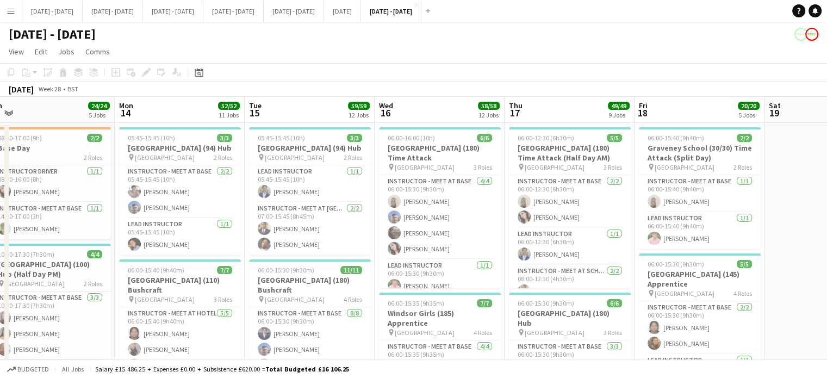
scroll to position [0, 278]
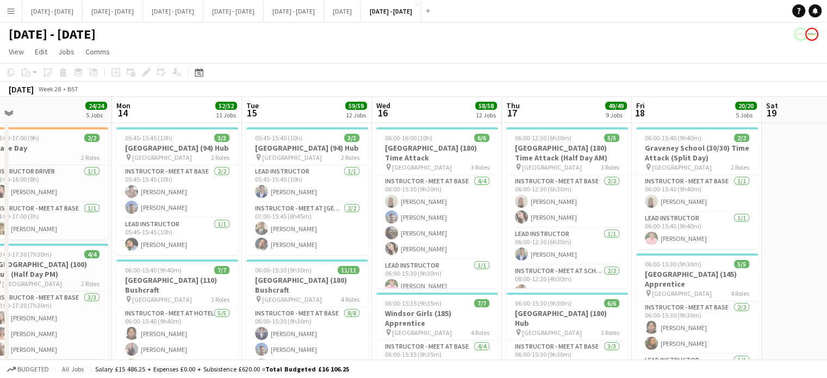
drag, startPoint x: 284, startPoint y: 287, endPoint x: 380, endPoint y: 275, distance: 96.9
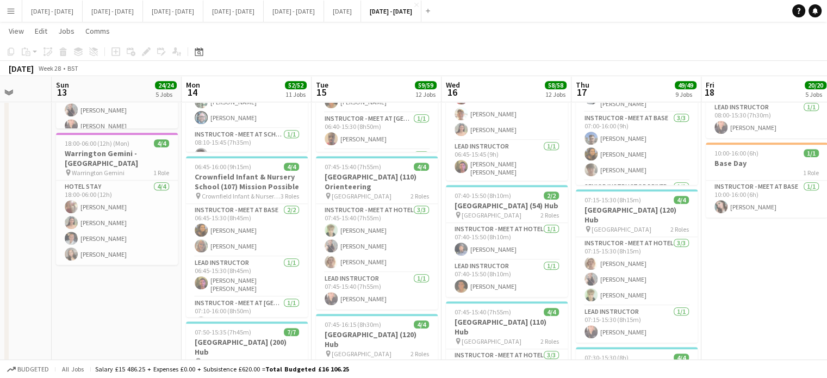
scroll to position [0, 340]
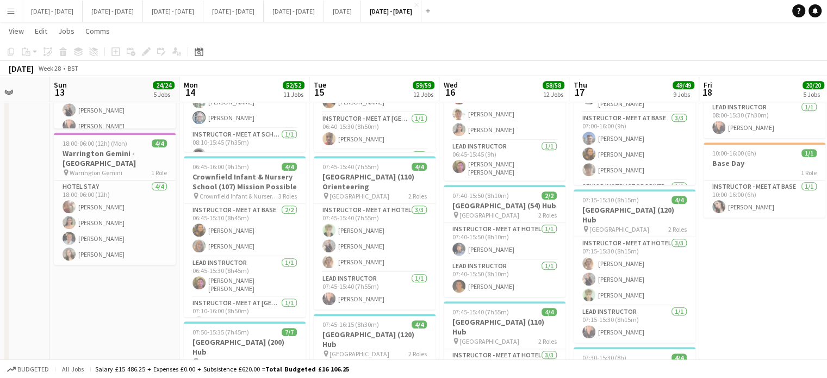
drag, startPoint x: 695, startPoint y: 316, endPoint x: 762, endPoint y: 315, distance: 67.4
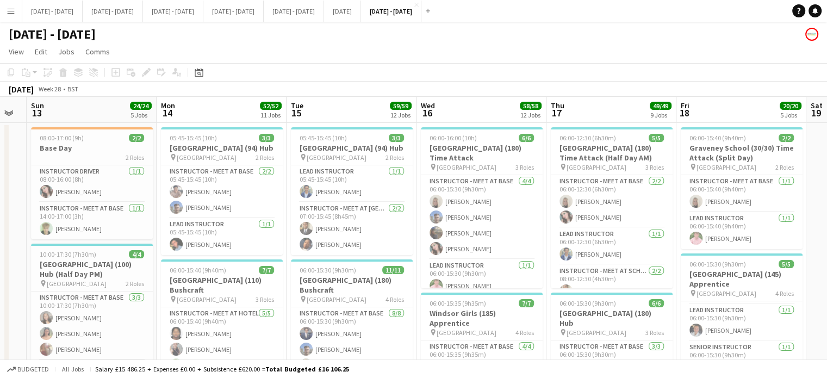
scroll to position [0, 374]
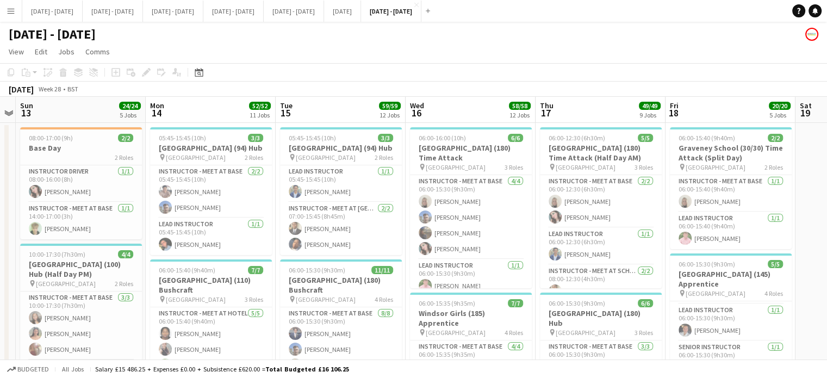
drag, startPoint x: 520, startPoint y: 293, endPoint x: 486, endPoint y: 300, distance: 34.5
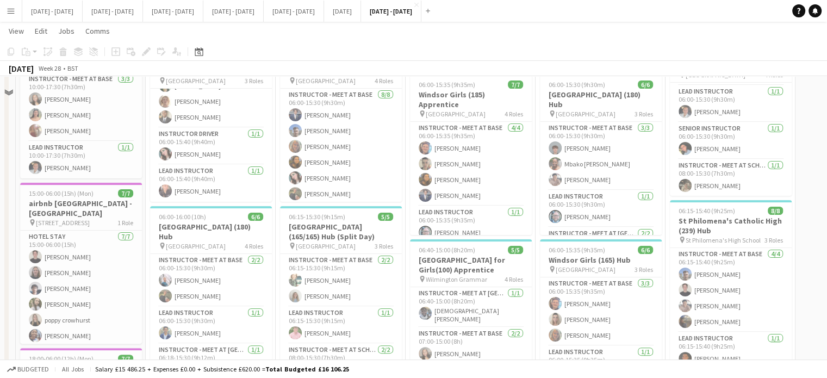
scroll to position [0, 0]
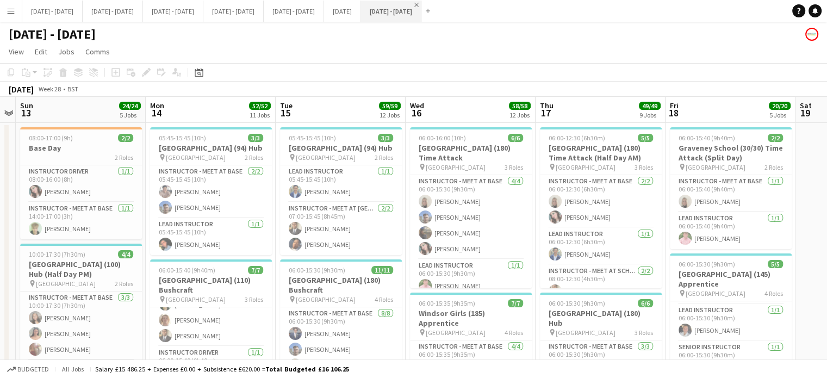
click at [419, 4] on app-icon "Close" at bounding box center [416, 5] width 4 height 4
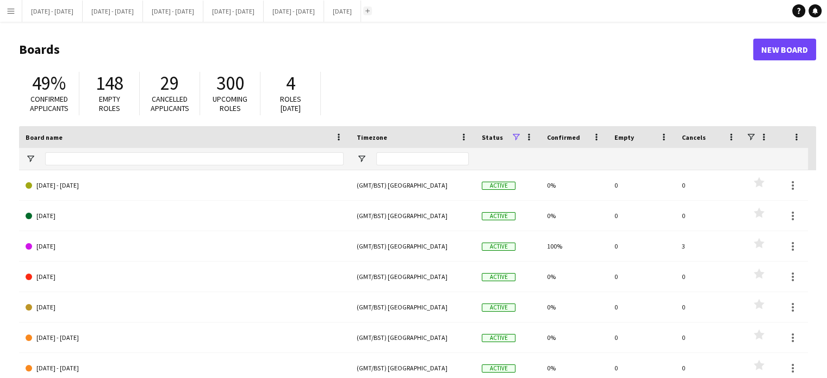
click at [372, 10] on button "Add" at bounding box center [367, 11] width 9 height 9
click at [370, 10] on app-icon "Add" at bounding box center [367, 11] width 4 height 4
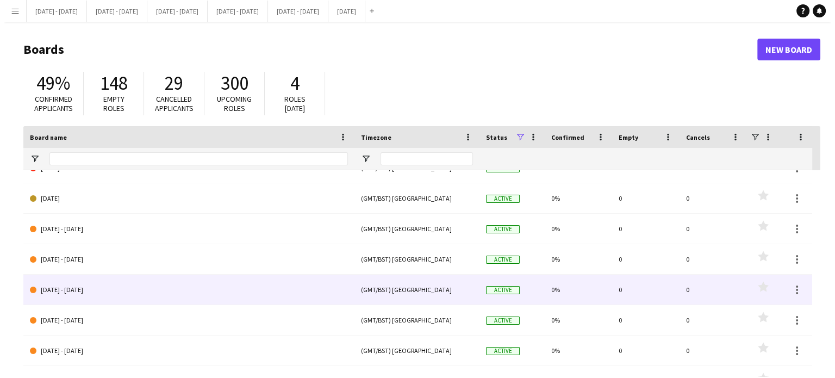
scroll to position [109, 0]
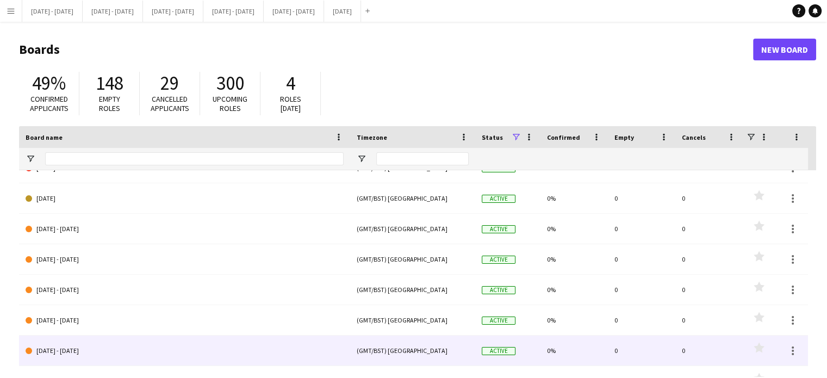
click at [59, 347] on link "[DATE] - [DATE]" at bounding box center [185, 351] width 318 height 30
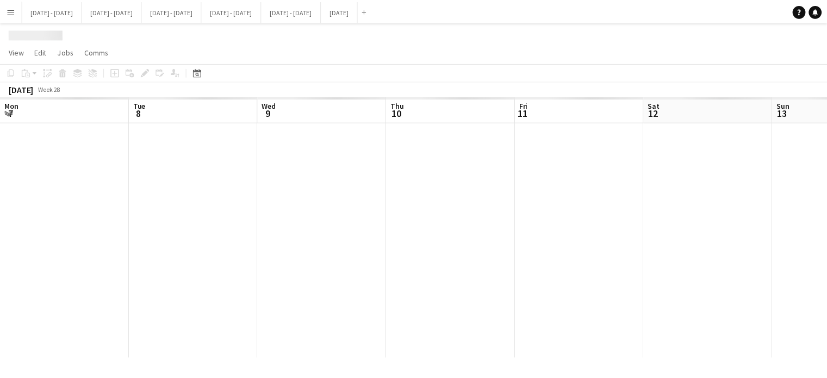
scroll to position [0, 374]
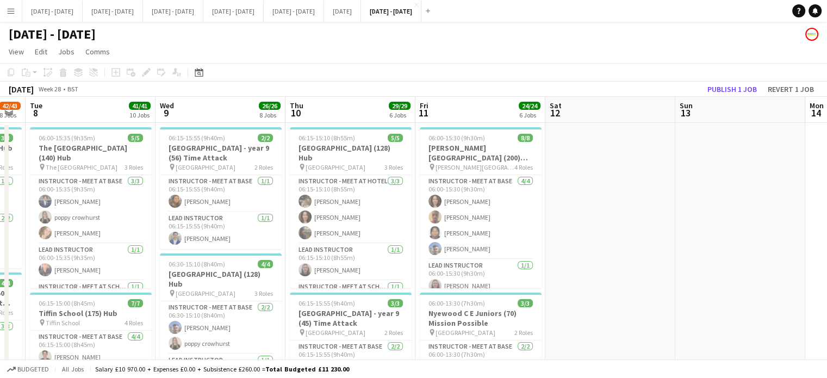
drag, startPoint x: 455, startPoint y: 274, endPoint x: 707, endPoint y: 231, distance: 256.0
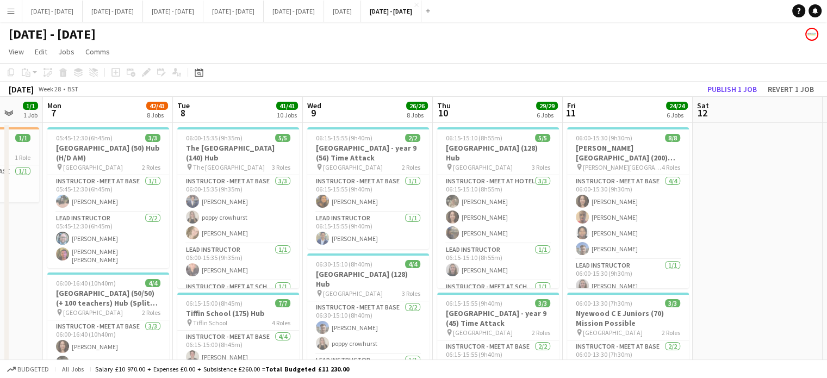
scroll to position [0, 347]
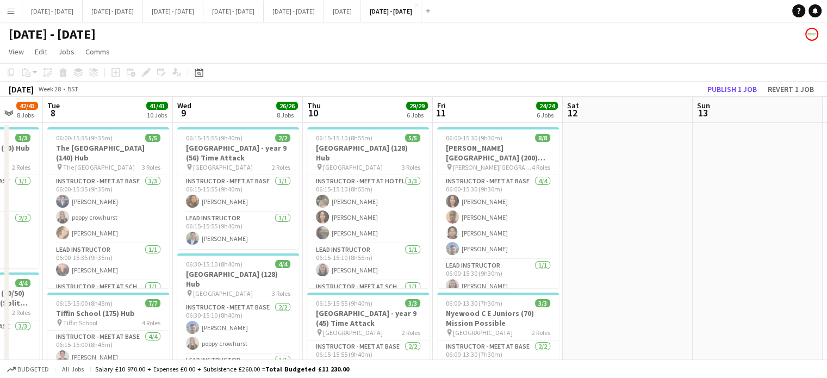
drag, startPoint x: 707, startPoint y: 231, endPoint x: 724, endPoint y: 228, distance: 17.6
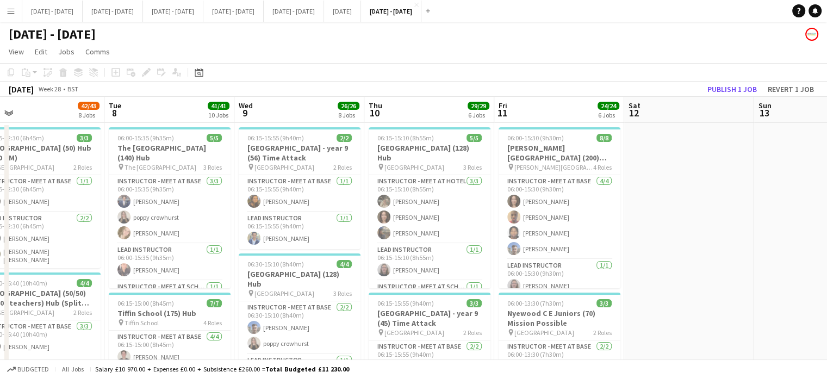
scroll to position [0, 283]
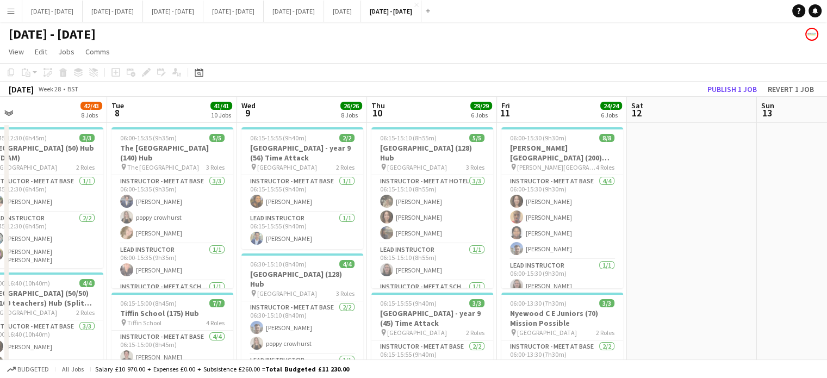
drag, startPoint x: 628, startPoint y: 273, endPoint x: 692, endPoint y: 259, distance: 65.6
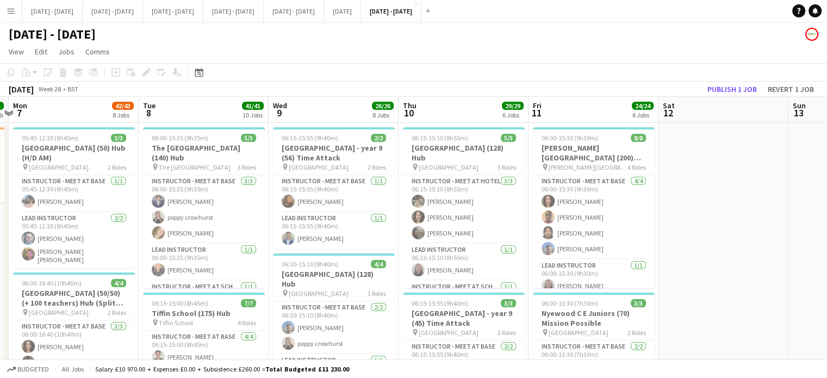
scroll to position [0, 381]
drag, startPoint x: 705, startPoint y: 275, endPoint x: 737, endPoint y: 269, distance: 32.6
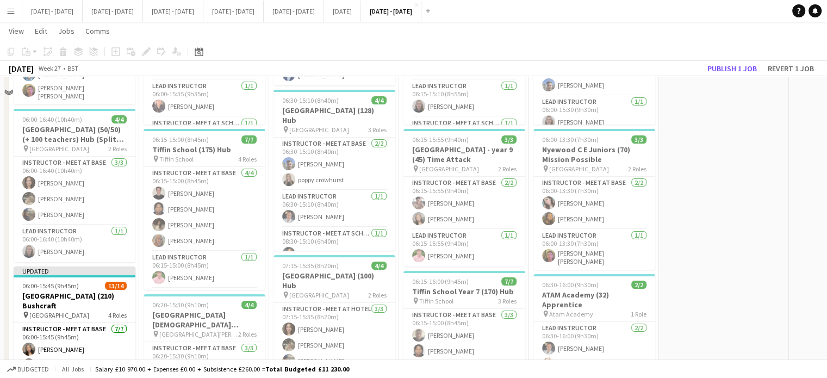
scroll to position [163, 0]
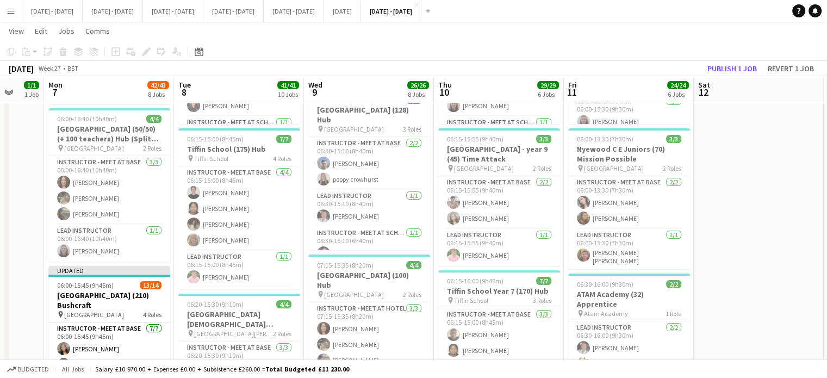
drag, startPoint x: 737, startPoint y: 269, endPoint x: 771, endPoint y: 265, distance: 34.0
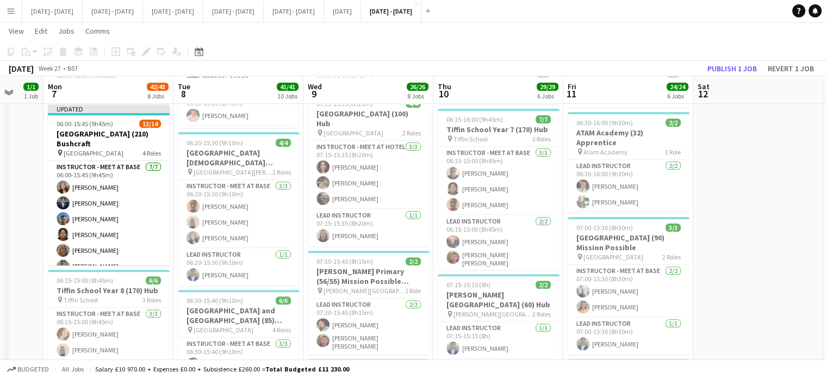
scroll to position [326, 0]
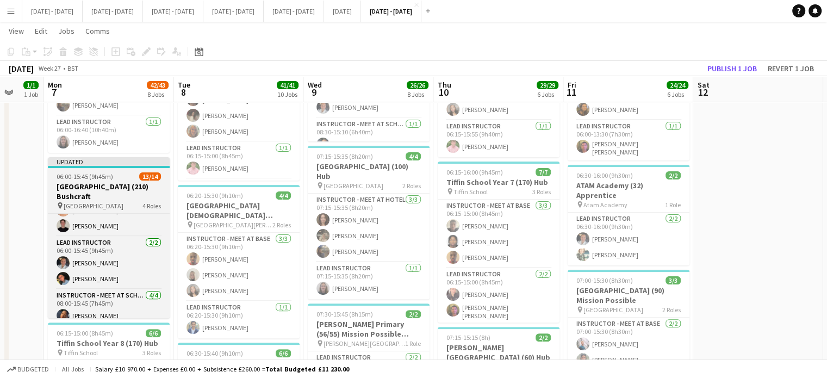
click at [109, 190] on h3 "[GEOGRAPHIC_DATA] (210) Bushcraft" at bounding box center [109, 192] width 122 height 20
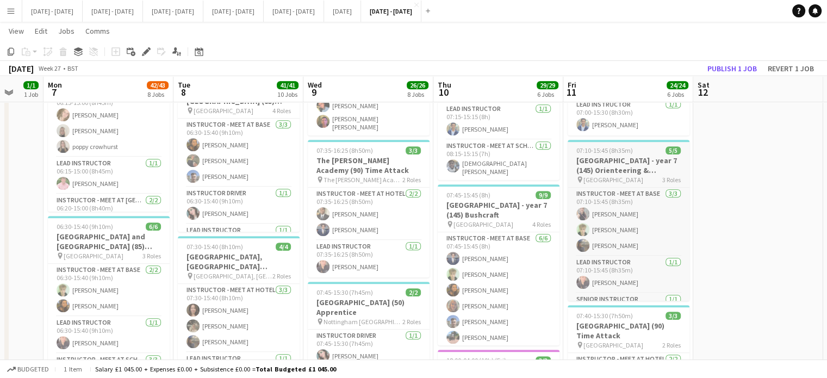
click at [589, 156] on h3 "[GEOGRAPHIC_DATA] - year 7 (145) Orienteering & Catapults" at bounding box center [629, 166] width 122 height 20
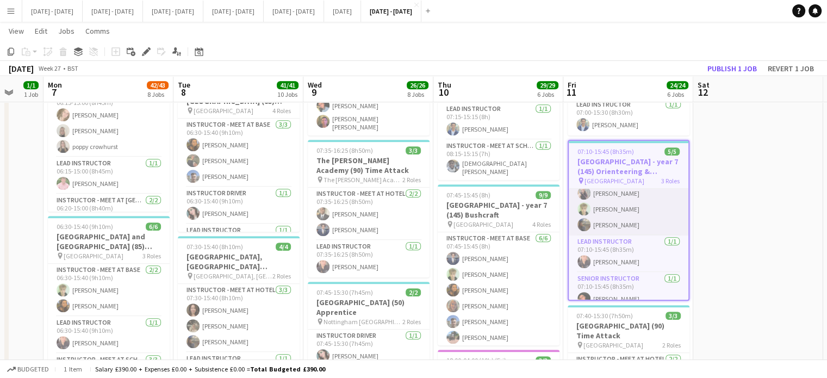
scroll to position [30, 0]
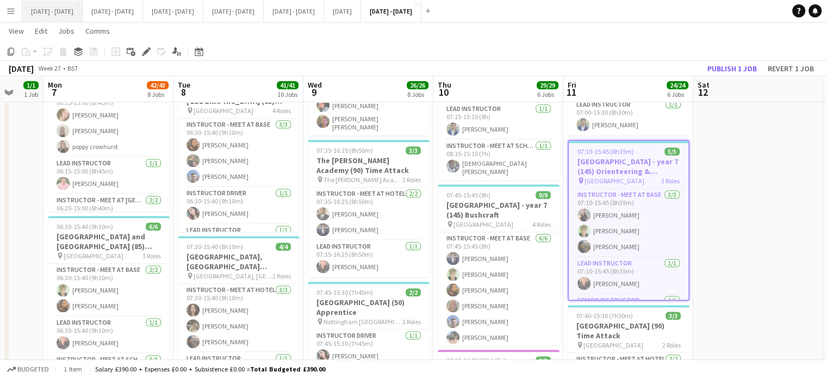
click at [61, 13] on button "[DATE] - [DATE] Close" at bounding box center [52, 11] width 60 height 21
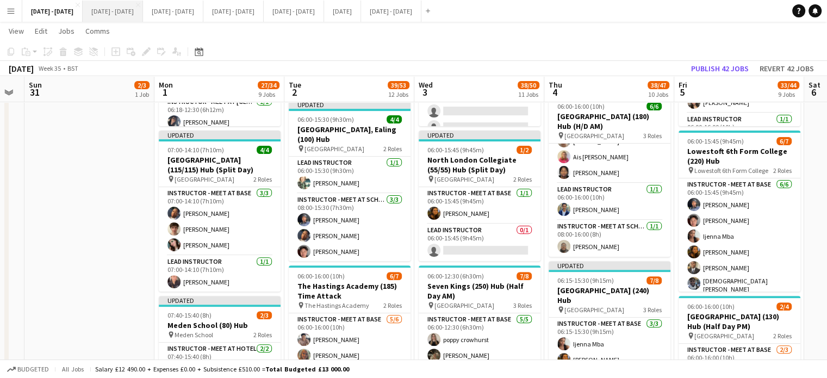
click at [139, 10] on button "[DATE] - [DATE] Close" at bounding box center [113, 11] width 60 height 21
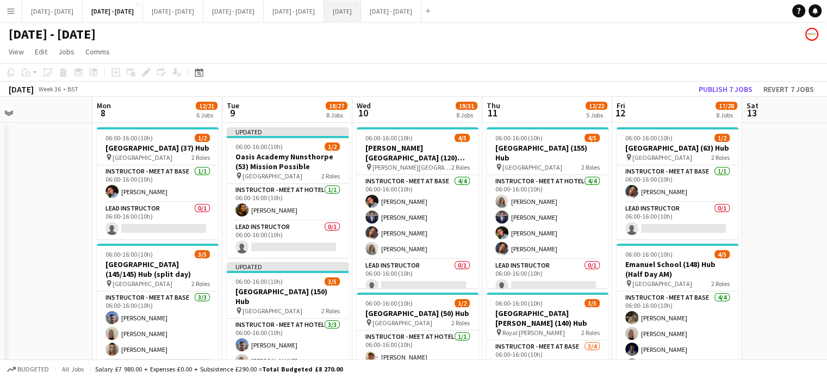
click at [361, 17] on button "[DATE] Close" at bounding box center [342, 11] width 37 height 21
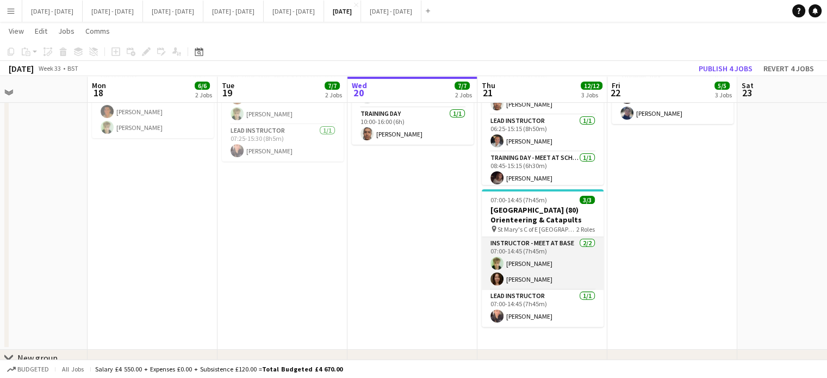
click at [526, 250] on app-card-role "Instructor - Meet at Base [DATE] 07:00-14:45 (7h45m) [PERSON_NAME] [PERSON_NAME]" at bounding box center [543, 263] width 122 height 53
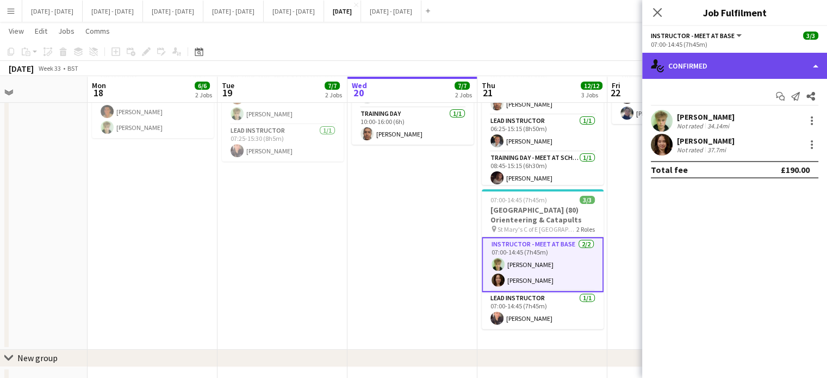
click at [731, 75] on div "single-neutral-actions-check-2 Confirmed" at bounding box center [734, 66] width 185 height 26
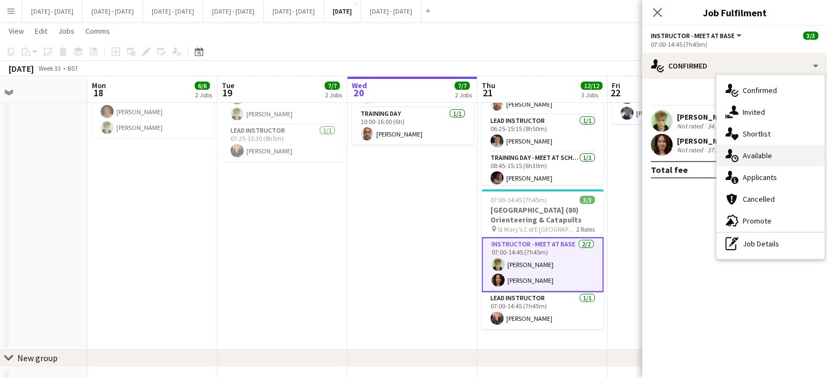
click at [746, 160] on div "single-neutral-actions-upload Available" at bounding box center [771, 156] width 108 height 22
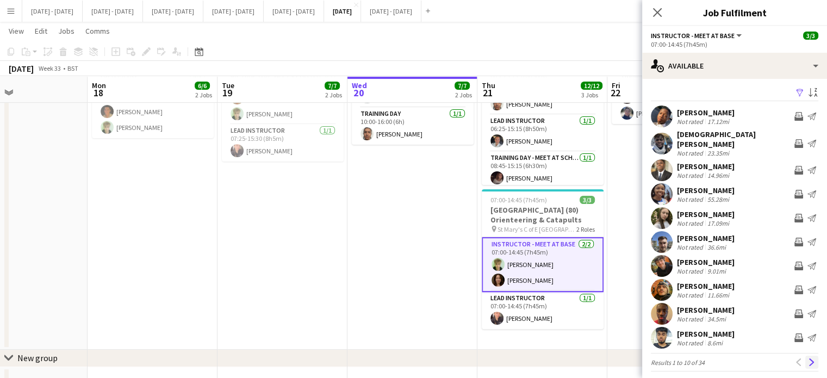
click at [808, 358] on app-icon "Next" at bounding box center [812, 362] width 8 height 8
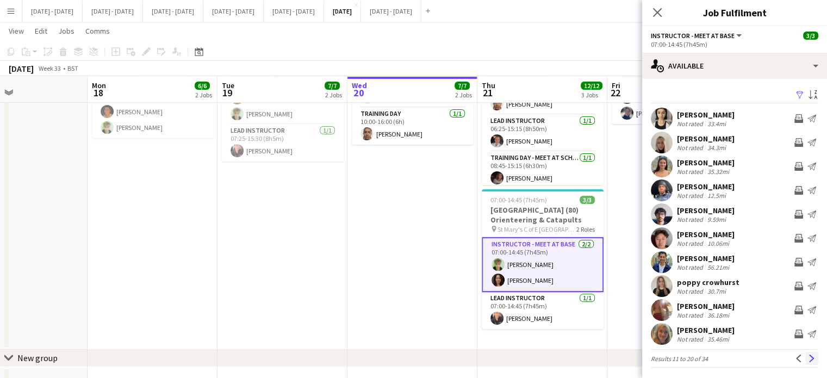
click at [808, 359] on app-icon "Next" at bounding box center [812, 359] width 8 height 8
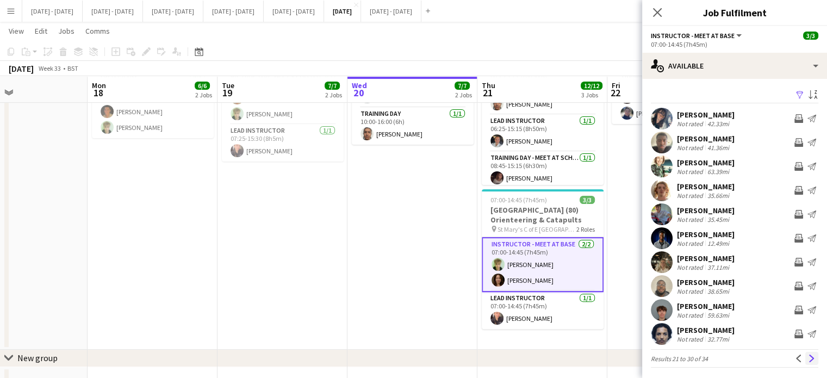
click at [808, 357] on app-icon "Next" at bounding box center [812, 359] width 8 height 8
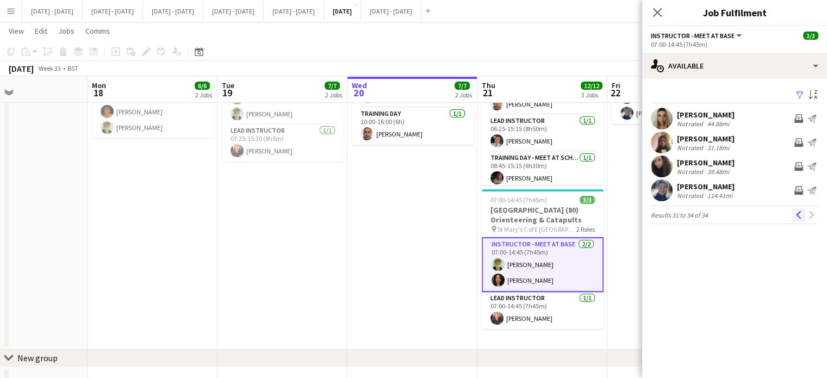
click at [796, 215] on app-icon "Previous" at bounding box center [799, 215] width 8 height 8
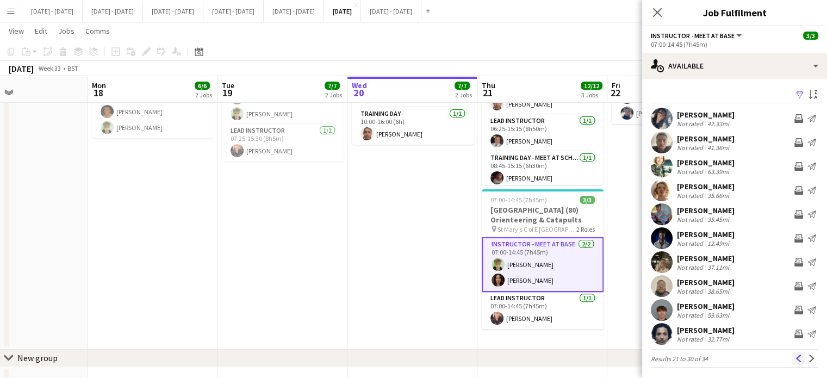
click at [795, 361] on app-icon "Previous" at bounding box center [799, 359] width 8 height 8
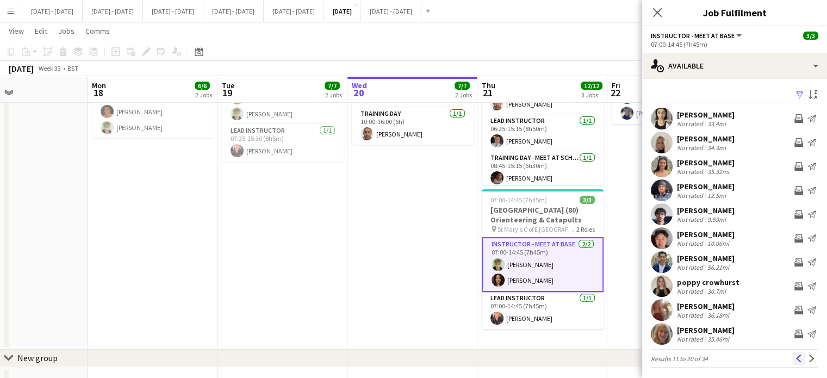
click at [792, 354] on button "Previous" at bounding box center [798, 358] width 13 height 13
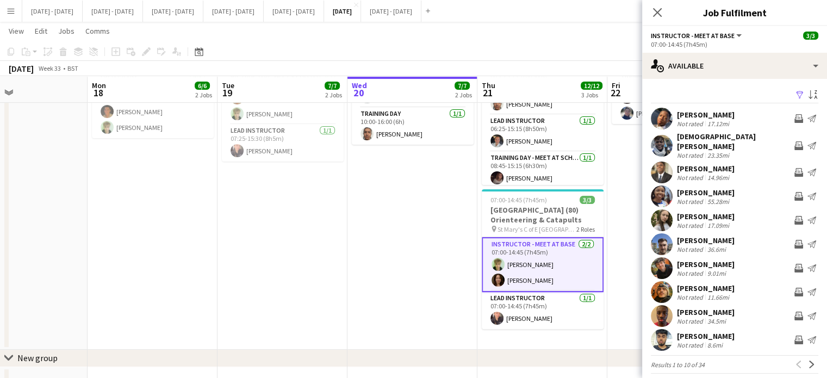
click at [698, 236] on div "[PERSON_NAME]" at bounding box center [706, 240] width 58 height 10
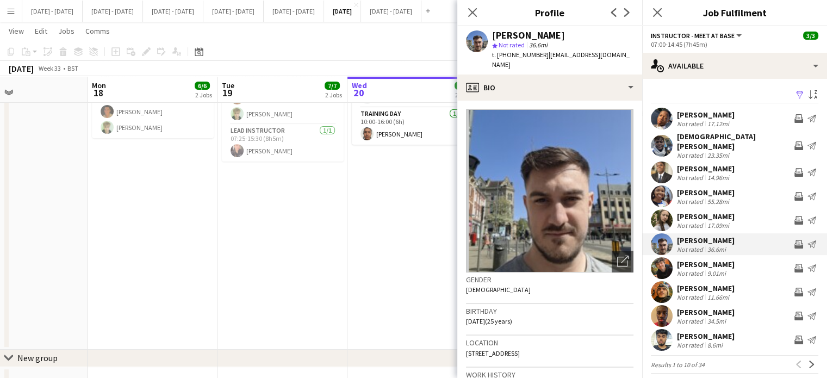
click at [697, 138] on div "[DEMOGRAPHIC_DATA][PERSON_NAME]" at bounding box center [733, 142] width 113 height 20
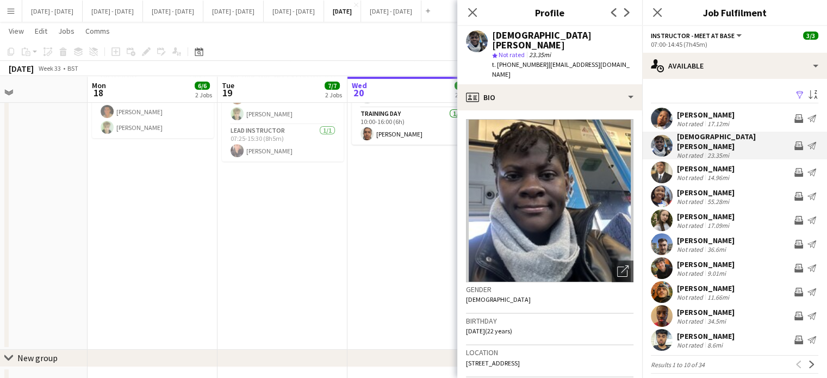
click at [691, 233] on div "[PERSON_NAME] Not rated 36.6mi Invite crew Send notification" at bounding box center [734, 244] width 185 height 22
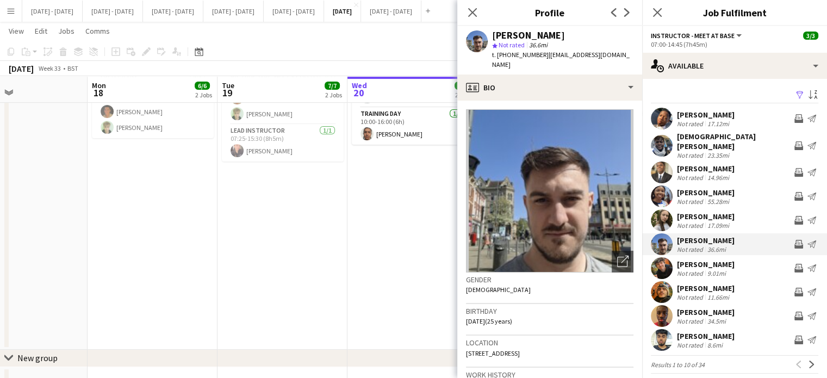
click at [701, 235] on div "[PERSON_NAME]" at bounding box center [706, 240] width 58 height 10
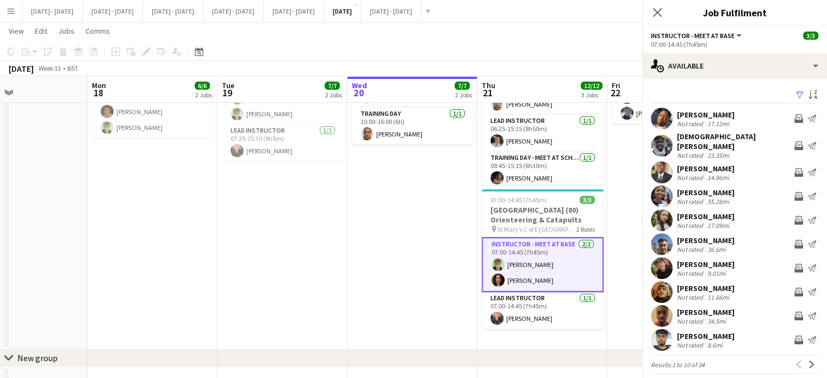
click at [701, 235] on div "[PERSON_NAME]" at bounding box center [706, 240] width 58 height 10
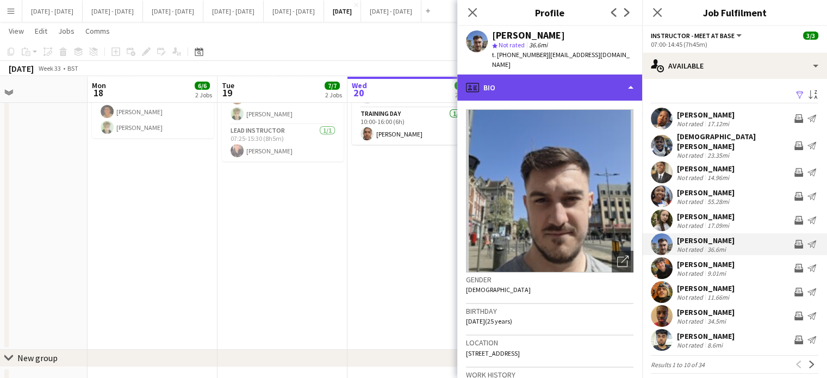
click at [604, 84] on div "profile Bio" at bounding box center [549, 88] width 185 height 26
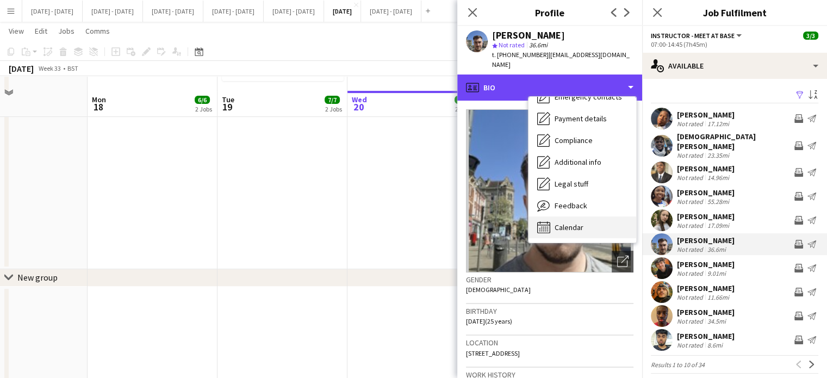
scroll to position [376, 0]
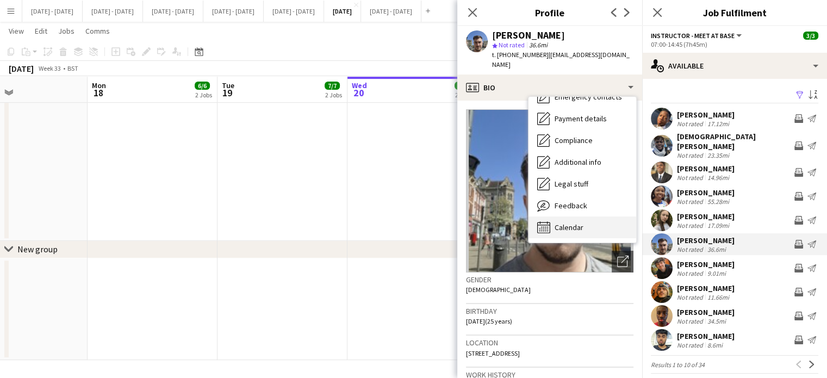
click at [581, 222] on span "Calendar" at bounding box center [569, 227] width 29 height 10
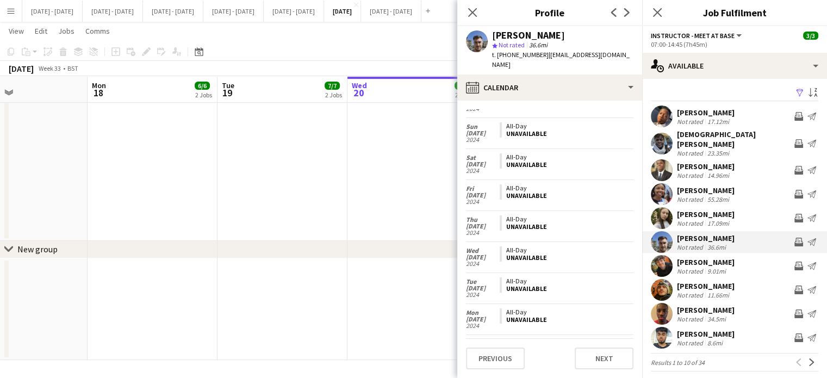
scroll to position [0, 0]
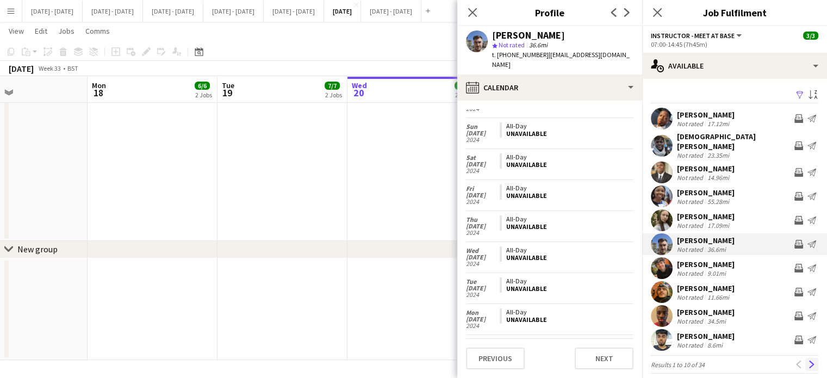
click at [808, 361] on app-icon "Next" at bounding box center [812, 365] width 8 height 8
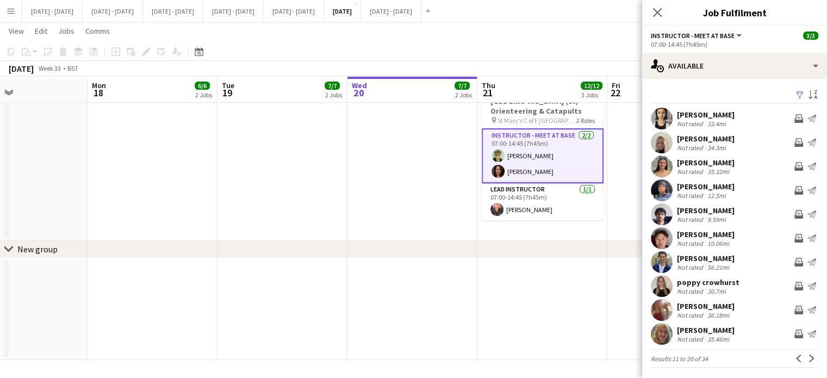
click at [808, 361] on app-icon "Next" at bounding box center [812, 359] width 8 height 8
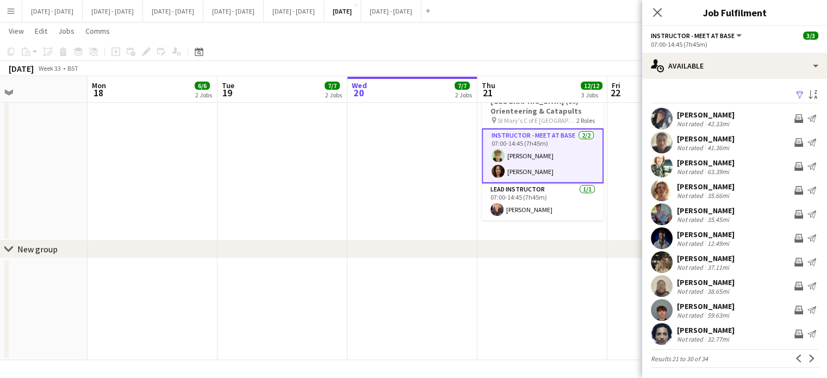
click at [808, 361] on app-icon "Next" at bounding box center [812, 359] width 8 height 8
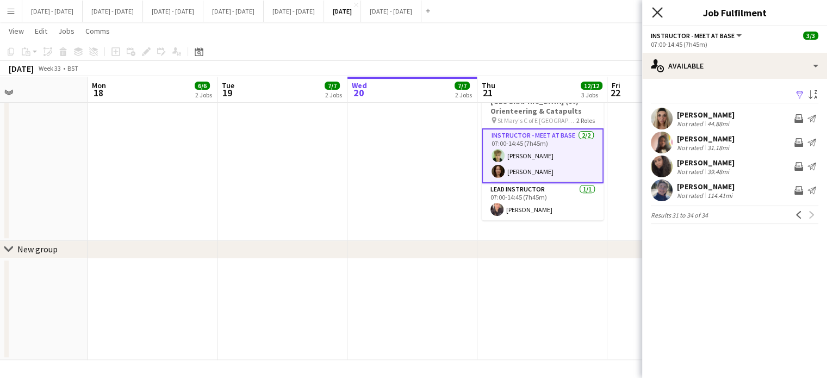
click at [659, 11] on icon "Close pop-in" at bounding box center [657, 12] width 10 height 10
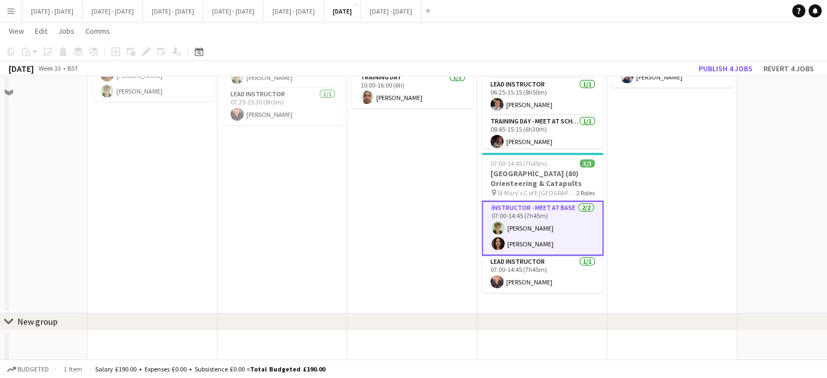
scroll to position [376, 0]
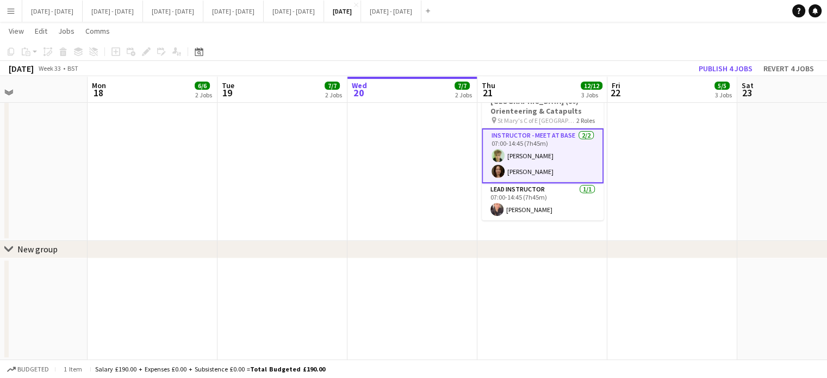
click at [735, 259] on app-date-cell at bounding box center [673, 309] width 130 height 102
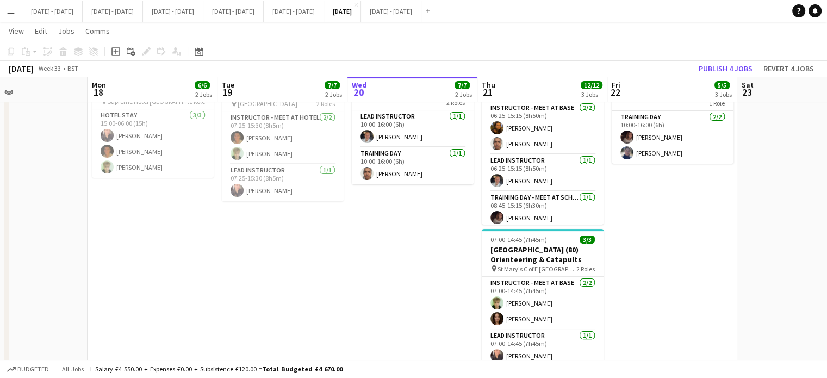
scroll to position [268, 0]
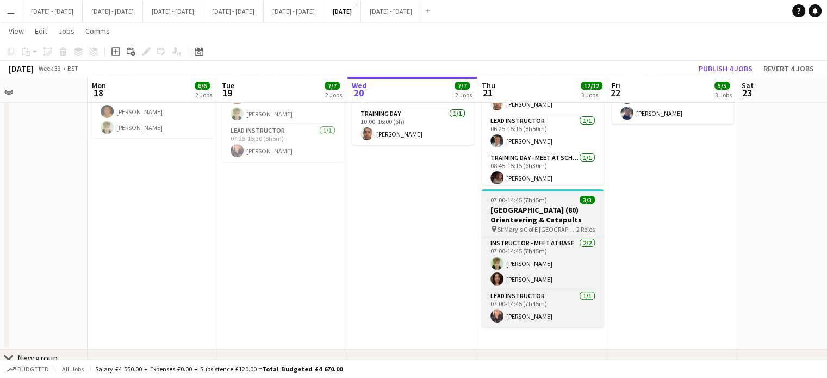
click at [544, 202] on span "07:00-14:45 (7h45m)" at bounding box center [519, 200] width 57 height 8
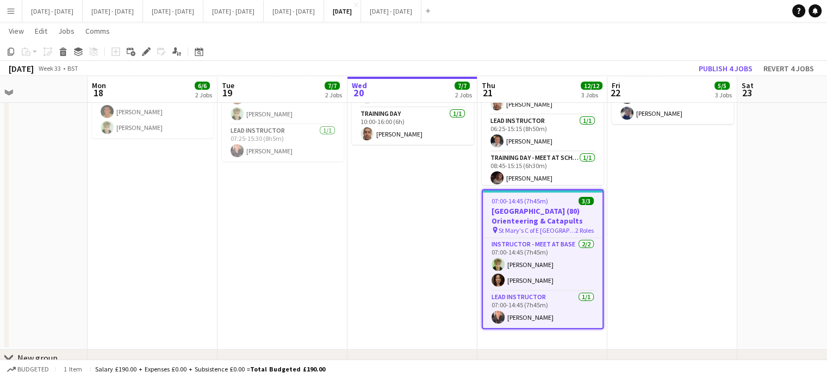
drag, startPoint x: 414, startPoint y: 228, endPoint x: 400, endPoint y: 249, distance: 24.7
click at [414, 228] on app-date-cell "In progress 07:00-14:45 (7h45m) 5/5 [GEOGRAPHIC_DATA] (80) Bushcraft pin St Mar…" at bounding box center [413, 101] width 130 height 495
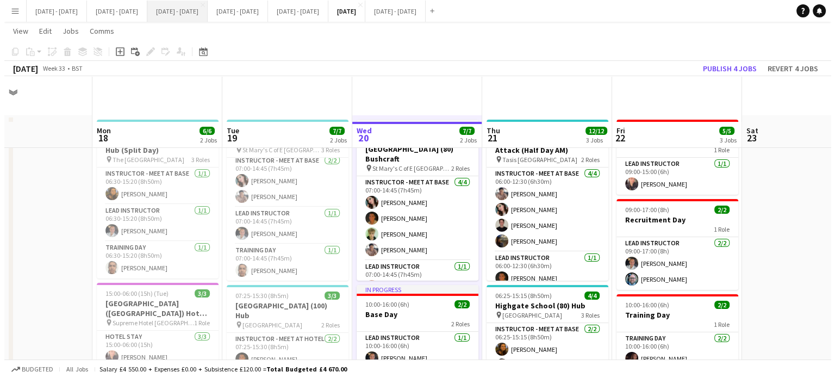
scroll to position [0, 0]
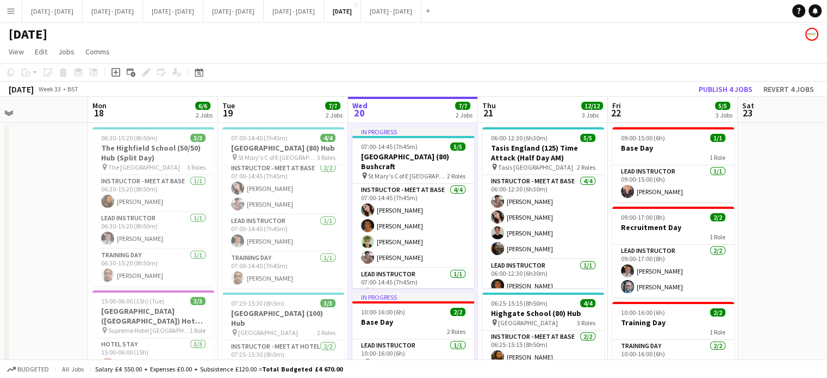
click at [13, 8] on app-icon "Menu" at bounding box center [11, 11] width 9 height 9
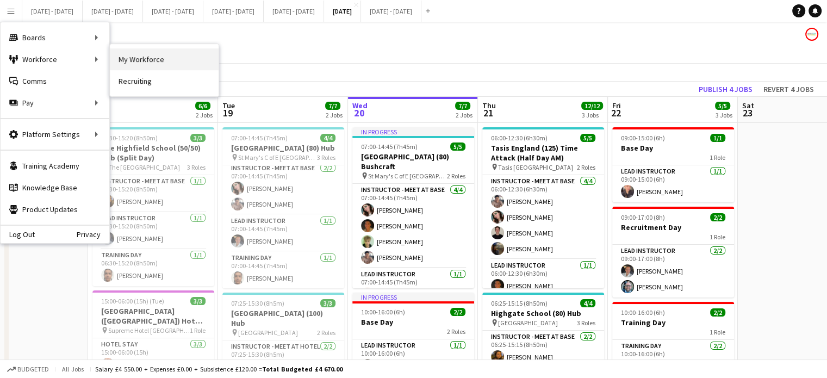
click at [168, 63] on link "My Workforce" at bounding box center [164, 59] width 109 height 22
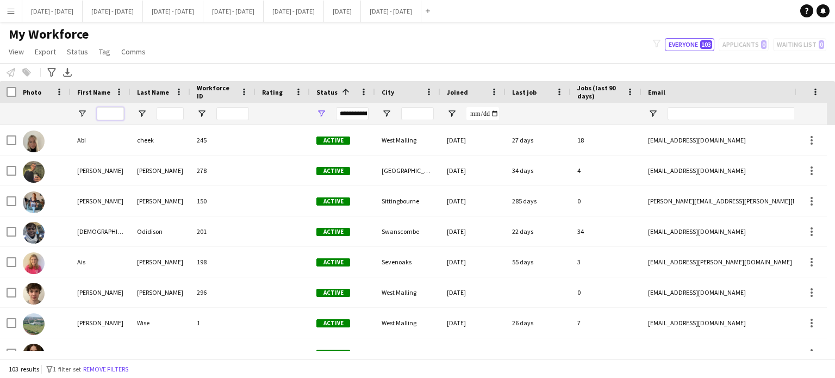
click at [103, 115] on input "First Name Filter Input" at bounding box center [110, 113] width 27 height 13
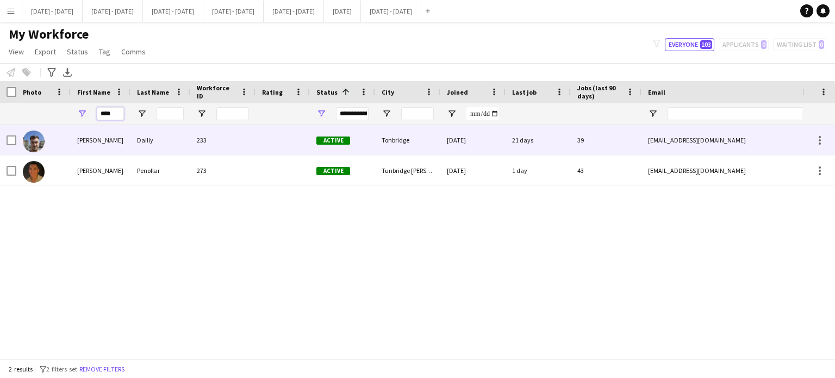
type input "****"
click at [156, 145] on div "Dailly" at bounding box center [161, 140] width 60 height 30
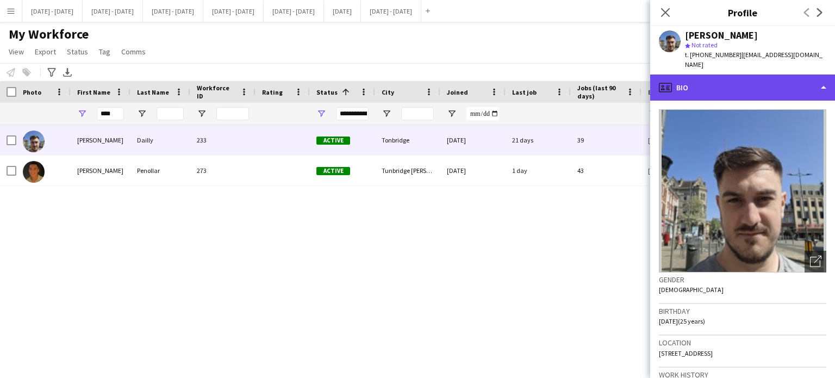
click at [746, 76] on div "profile Bio" at bounding box center [742, 88] width 185 height 26
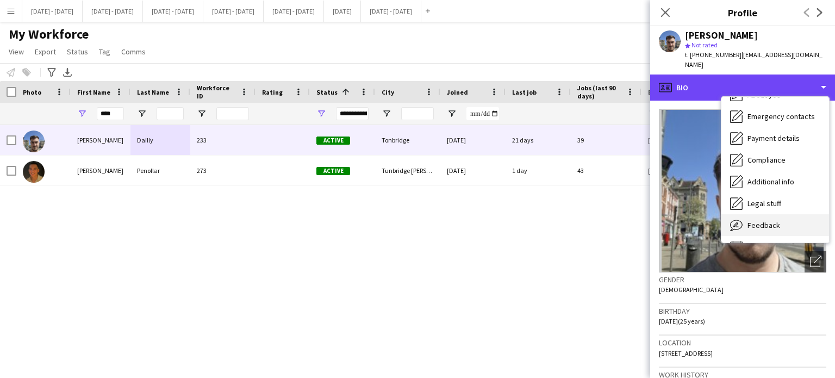
scroll to position [102, 0]
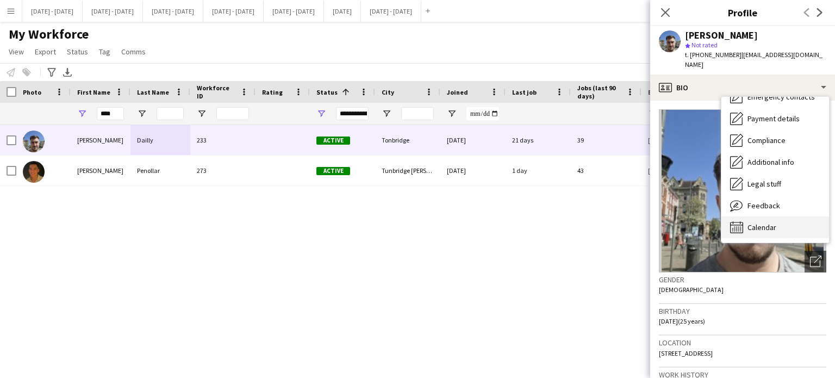
click at [772, 216] on div "Calendar Calendar" at bounding box center [776, 227] width 108 height 22
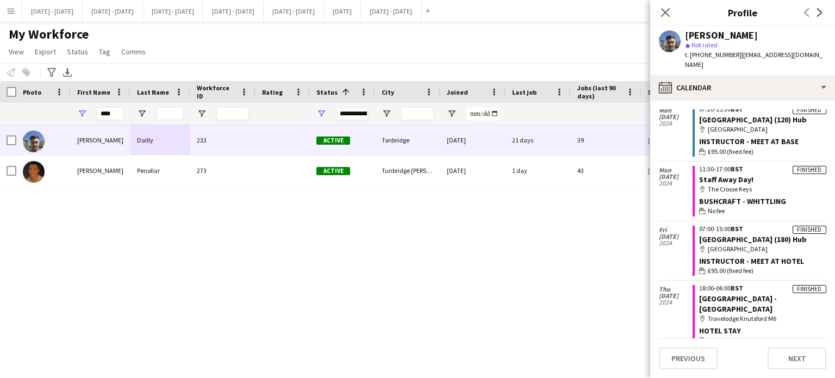
scroll to position [8656, 0]
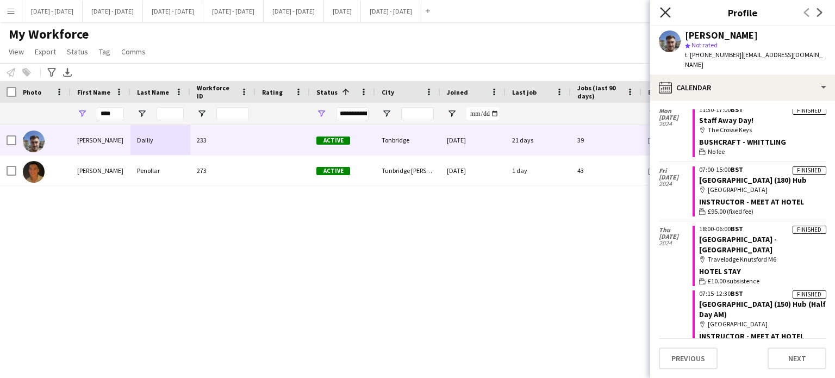
click at [666, 10] on icon "Close pop-in" at bounding box center [665, 12] width 10 height 10
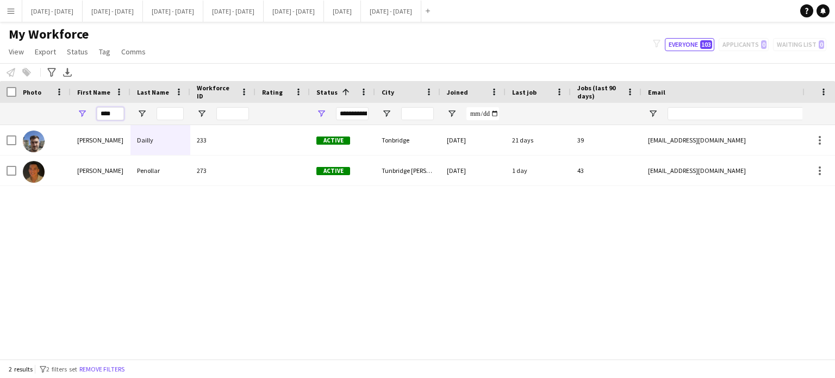
drag, startPoint x: 116, startPoint y: 114, endPoint x: 75, endPoint y: 110, distance: 41.0
click at [78, 112] on div "****" at bounding box center [101, 114] width 60 height 22
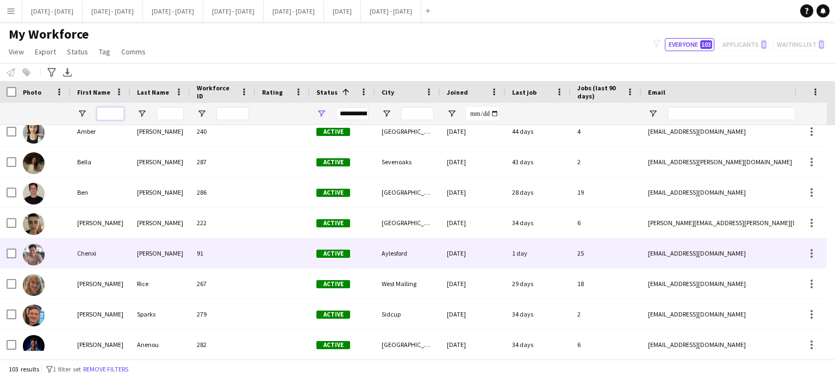
scroll to position [0, 0]
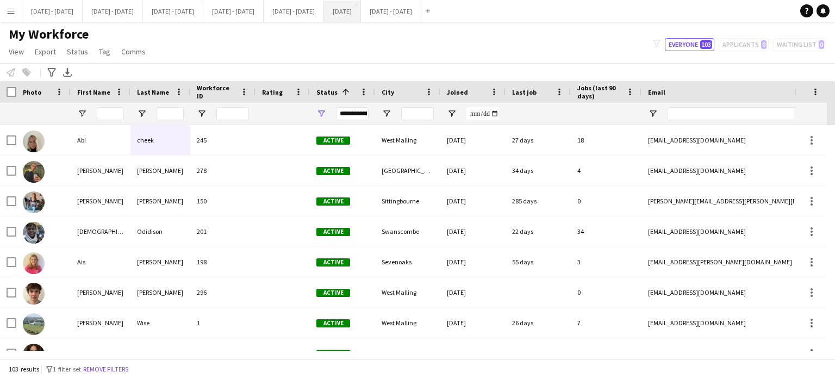
click at [361, 13] on button "[DATE] Close" at bounding box center [342, 11] width 37 height 21
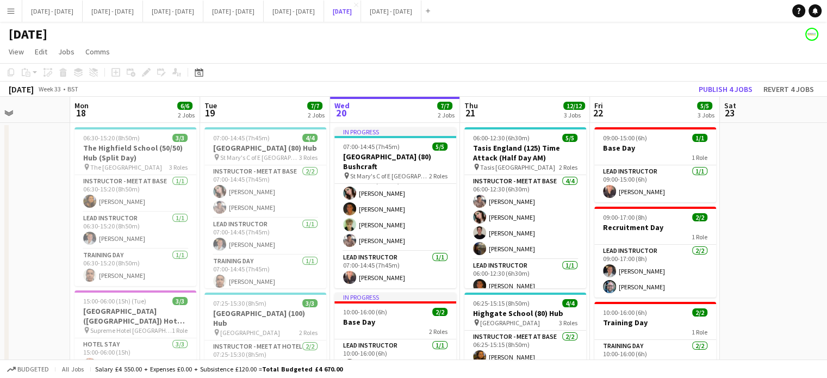
scroll to position [0, 455]
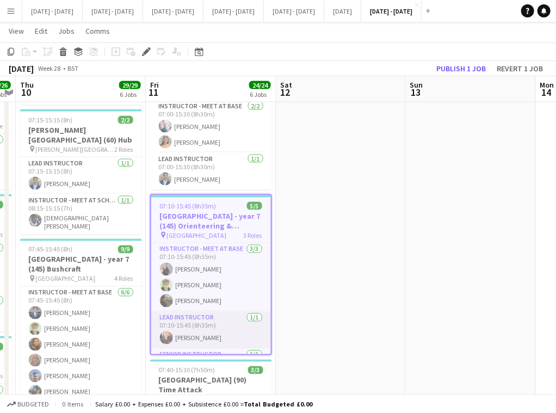
scroll to position [1, 0]
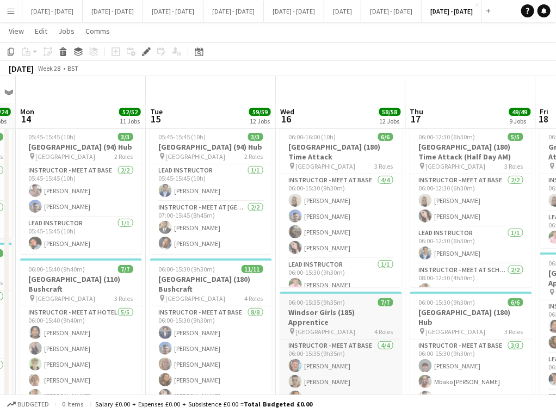
scroll to position [109, 0]
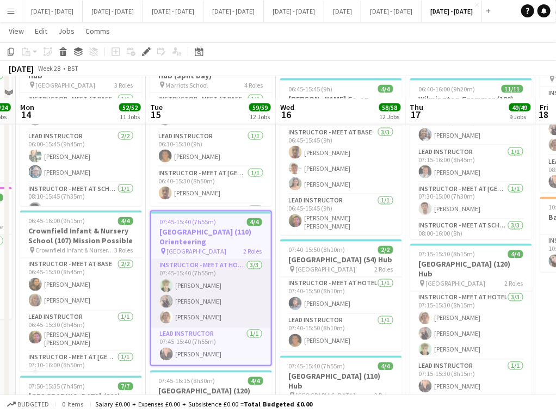
scroll to position [598, 0]
